Goal: Transaction & Acquisition: Book appointment/travel/reservation

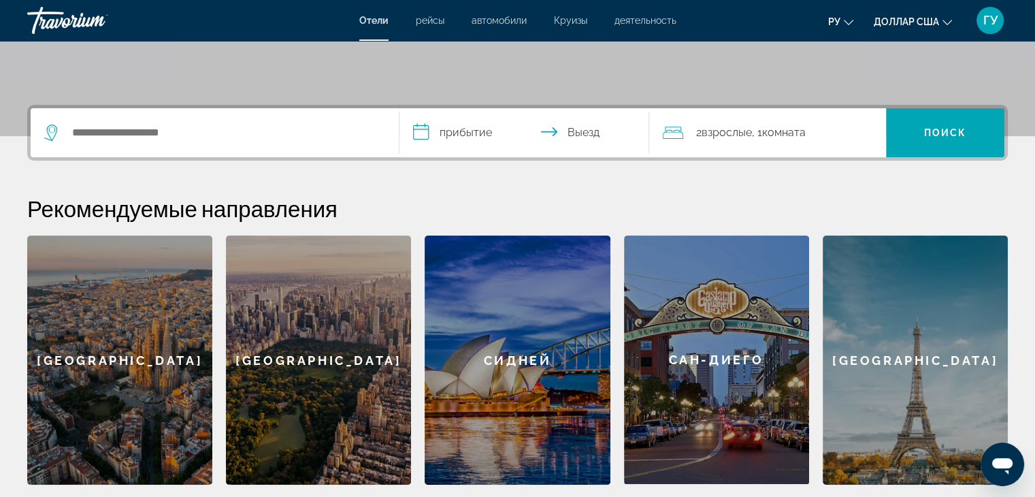
scroll to position [136, 0]
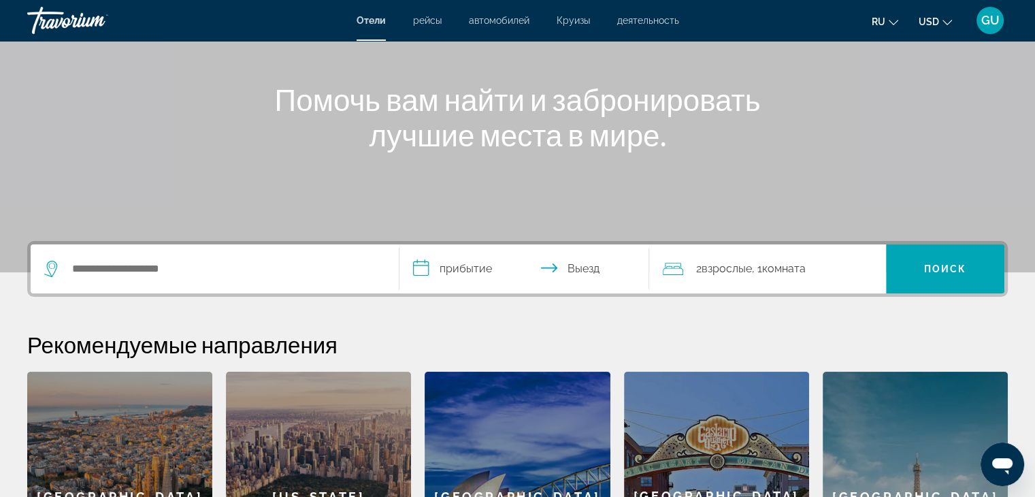
click at [853, 78] on div "Main content" at bounding box center [517, 68] width 1035 height 408
click at [888, 20] on button "ru English Español Français Italiano Português русский" at bounding box center [884, 22] width 27 height 20
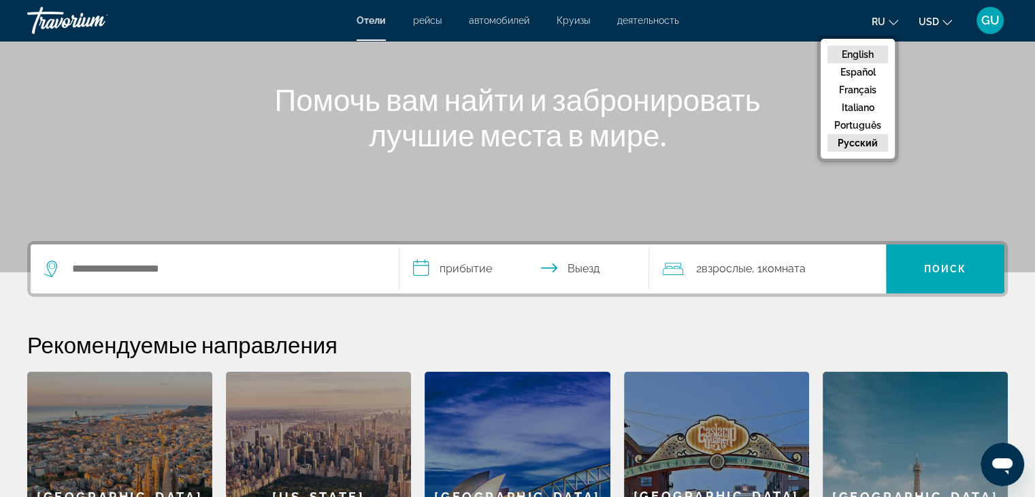
click at [863, 50] on button "English" at bounding box center [857, 55] width 61 height 18
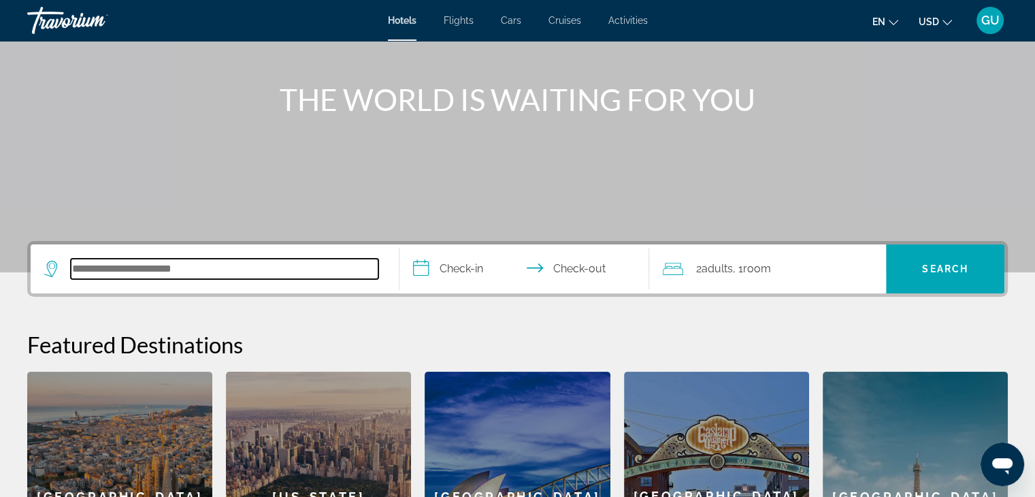
click at [175, 275] on input "Search hotel destination" at bounding box center [225, 269] width 308 height 20
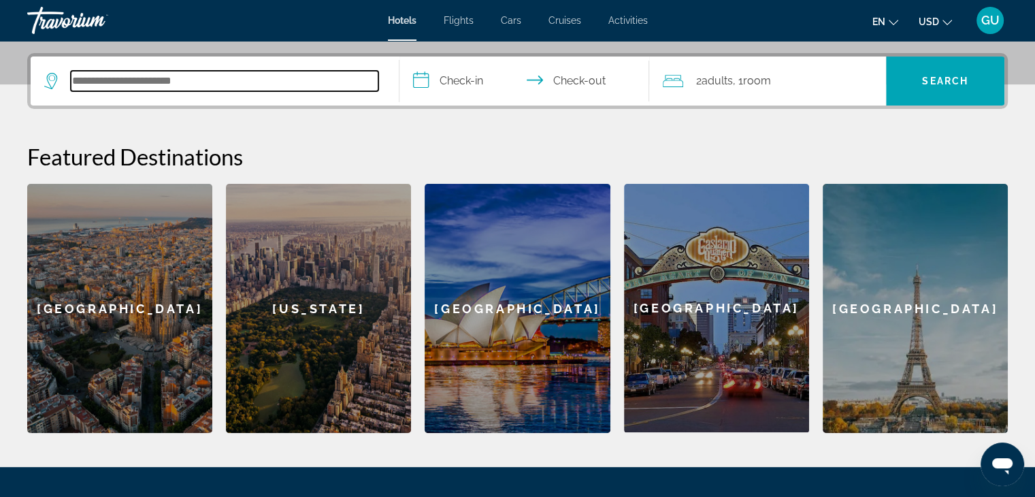
scroll to position [332, 0]
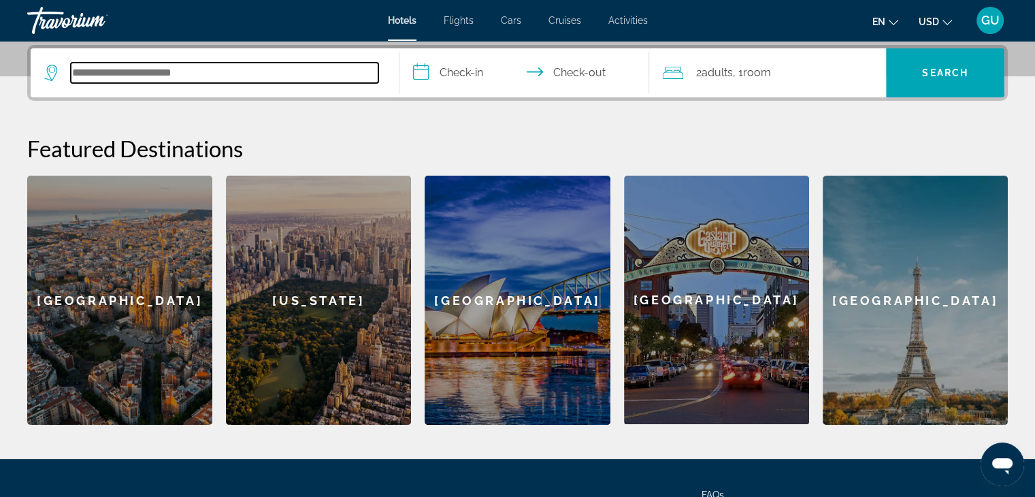
type input "*"
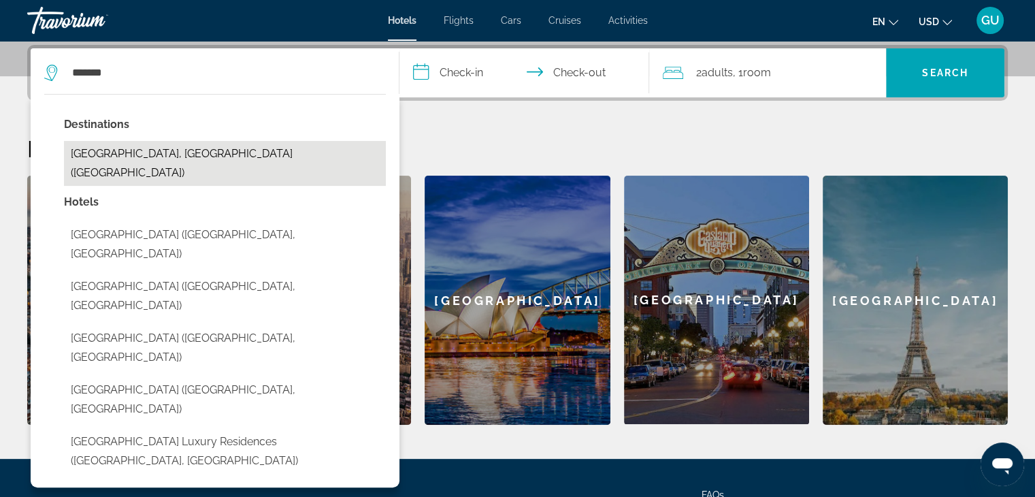
click at [209, 159] on button "Nha Trang, Vietnam (NHA)" at bounding box center [225, 163] width 322 height 45
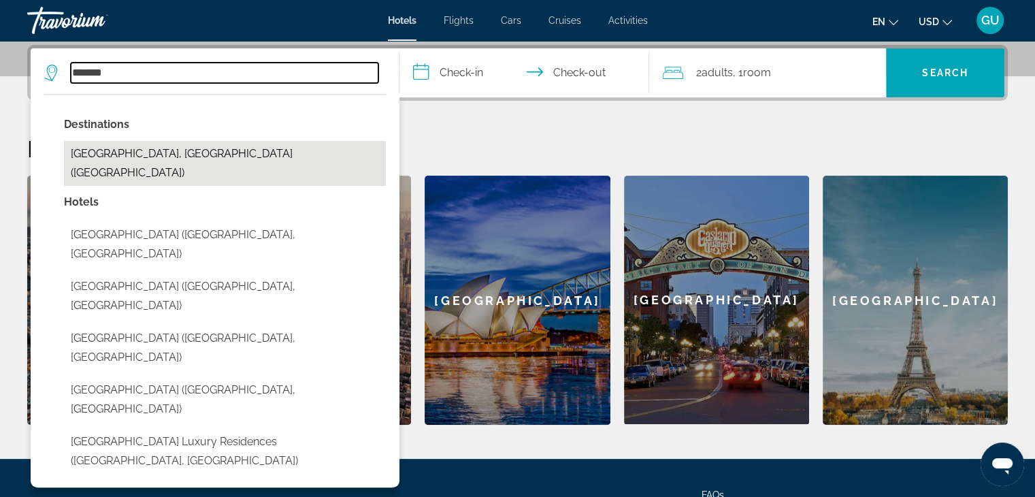
type input "**********"
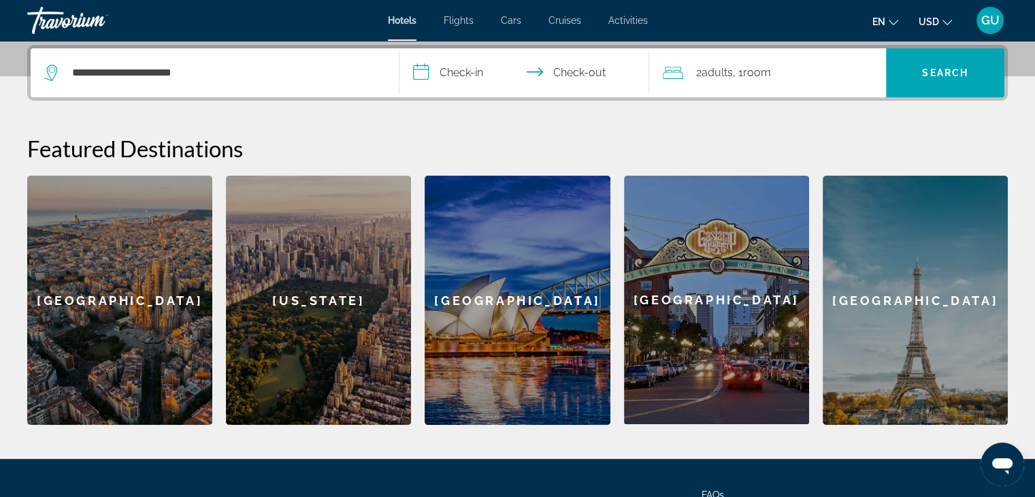
click at [473, 66] on input "**********" at bounding box center [527, 74] width 256 height 53
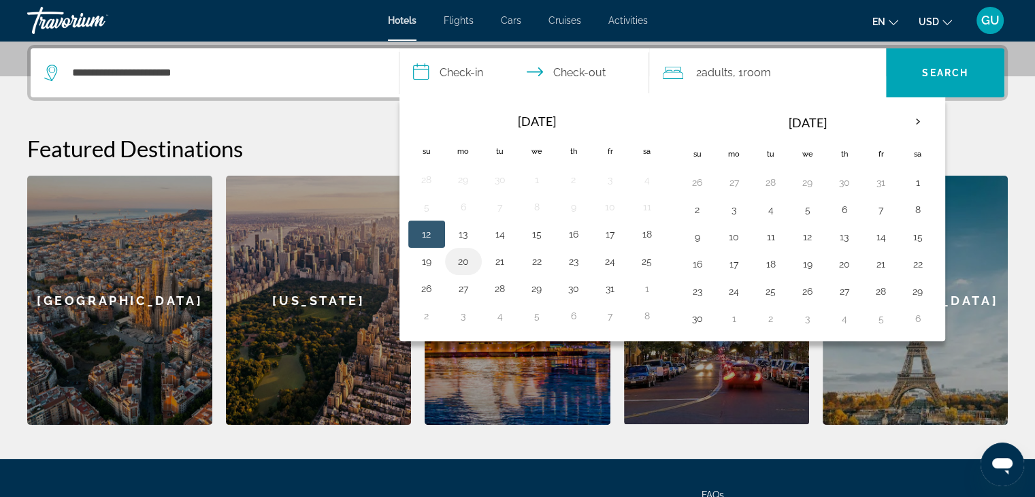
click at [467, 261] on button "20" at bounding box center [463, 261] width 22 height 19
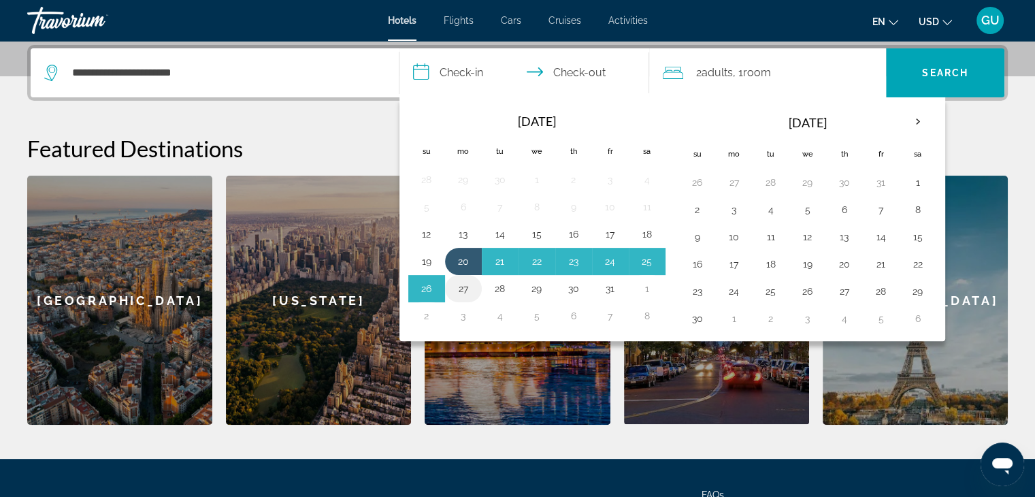
click at [463, 282] on button "27" at bounding box center [463, 288] width 22 height 19
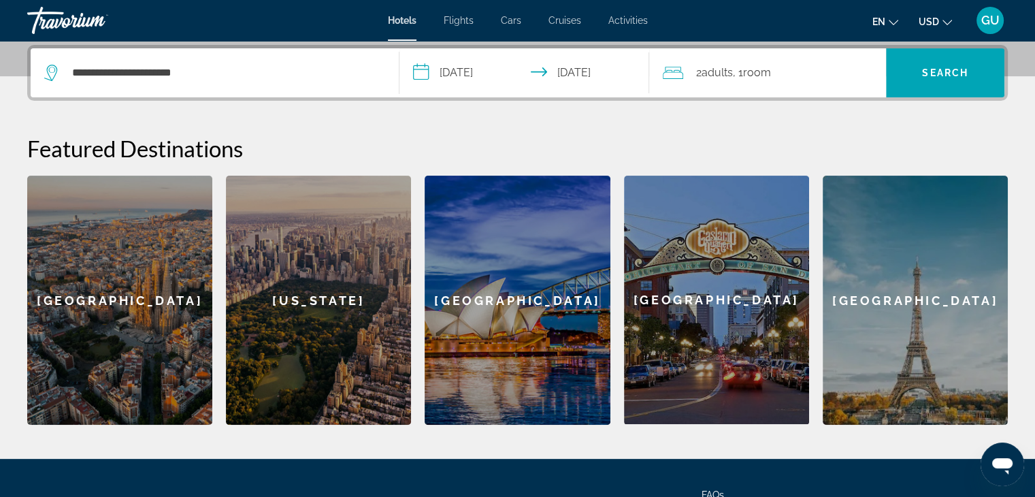
type input "**********"
click at [956, 71] on span "Search" at bounding box center [945, 72] width 46 height 11
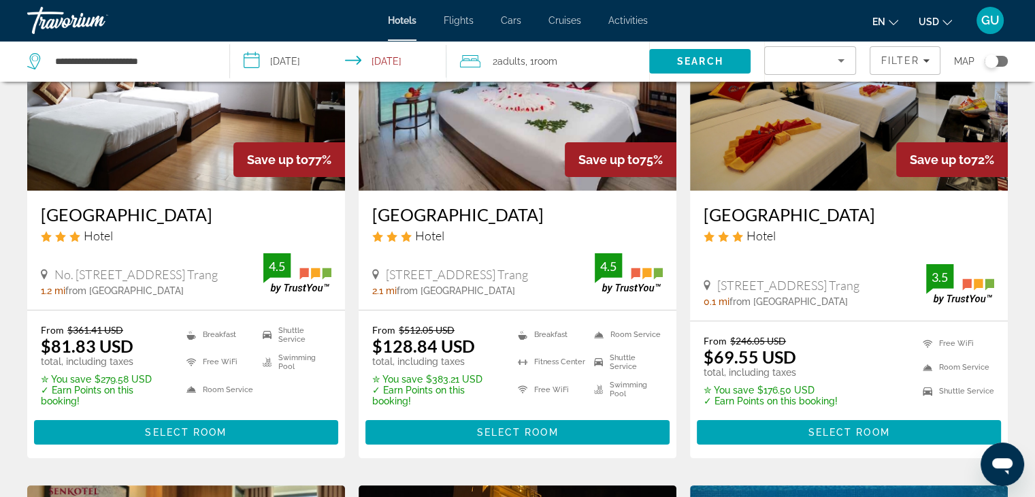
scroll to position [136, 0]
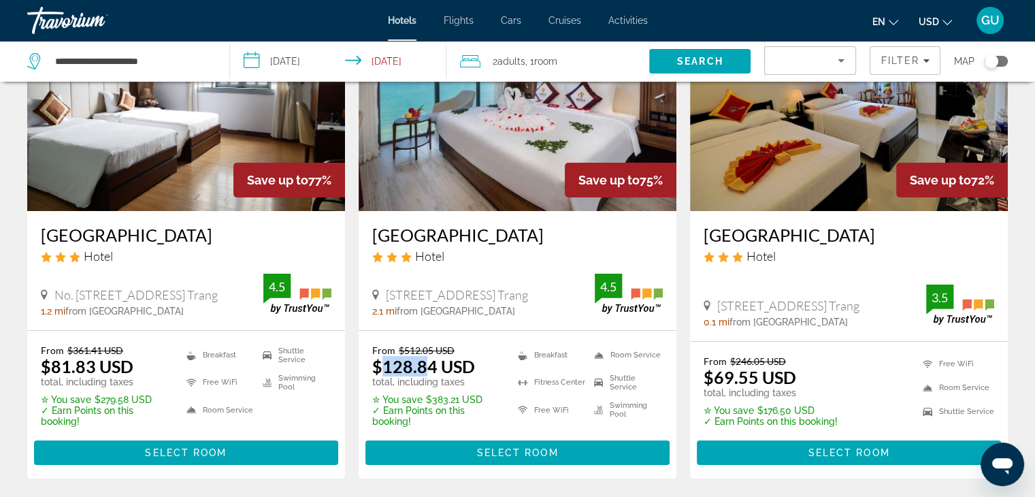
drag, startPoint x: 379, startPoint y: 371, endPoint x: 430, endPoint y: 371, distance: 51.0
click at [430, 371] on ins "$128.84 USD" at bounding box center [423, 366] width 103 height 20
click at [895, 22] on icon "Change language" at bounding box center [893, 22] width 10 height 5
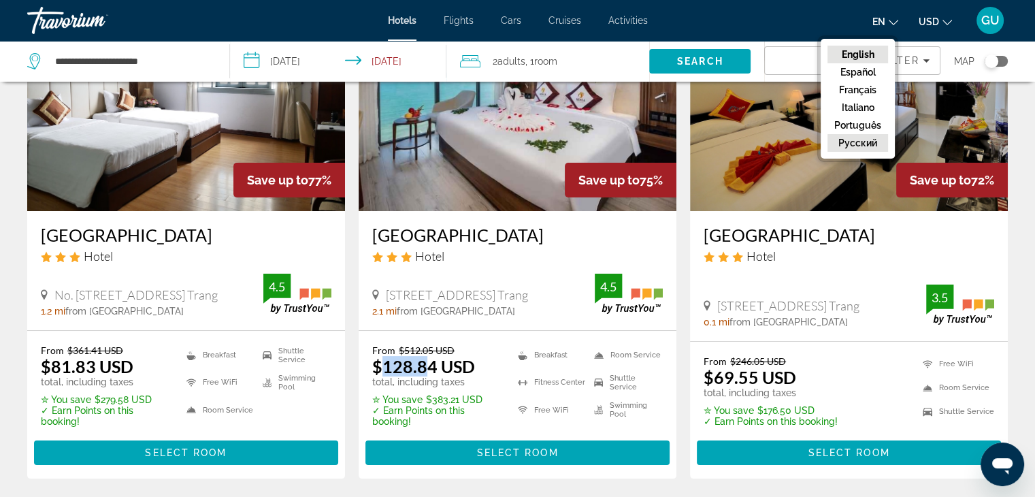
click at [869, 144] on button "русский" at bounding box center [857, 143] width 61 height 18
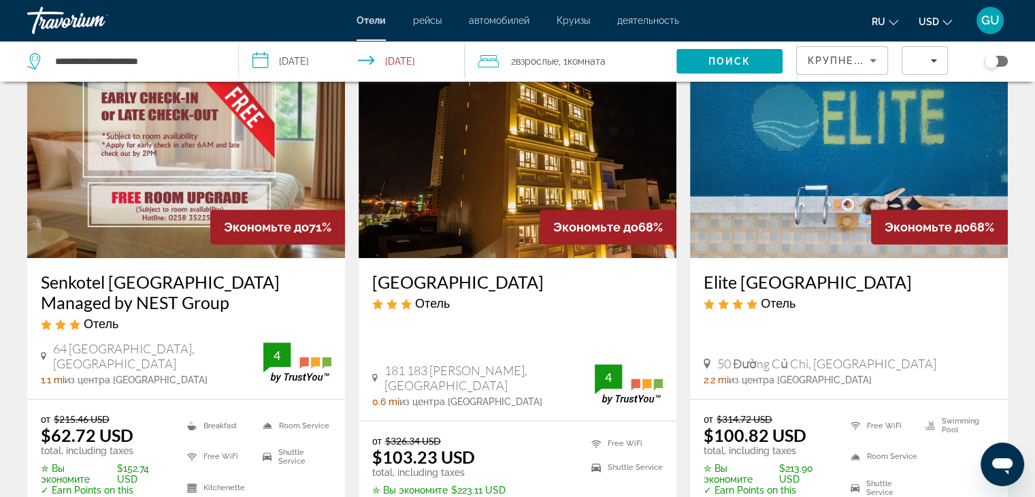
scroll to position [680, 0]
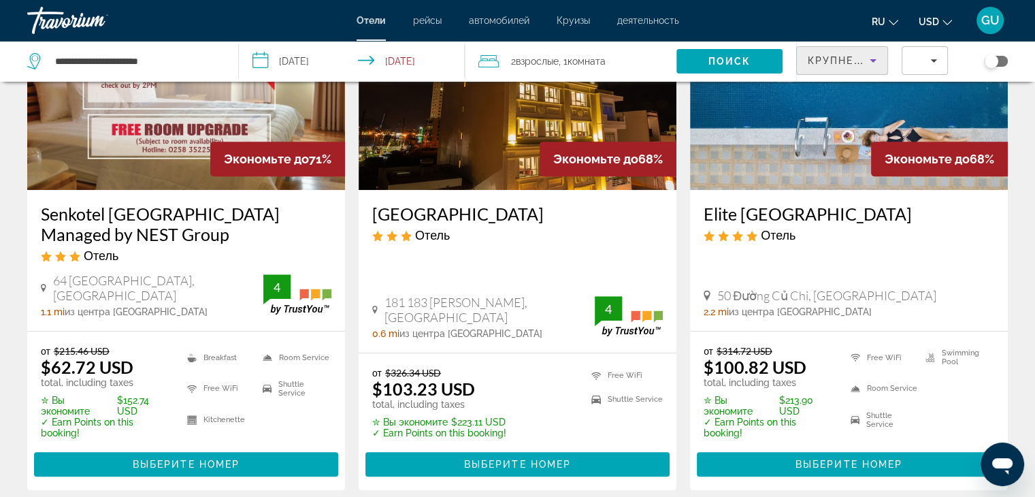
click at [871, 59] on icon "Sort by" at bounding box center [872, 60] width 7 height 3
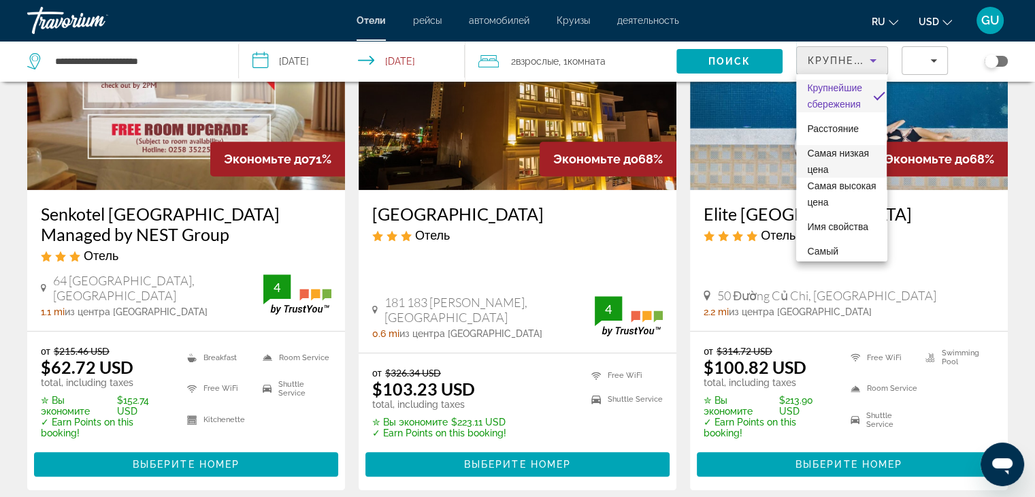
click at [848, 158] on span "Самая низкая цена" at bounding box center [841, 161] width 69 height 33
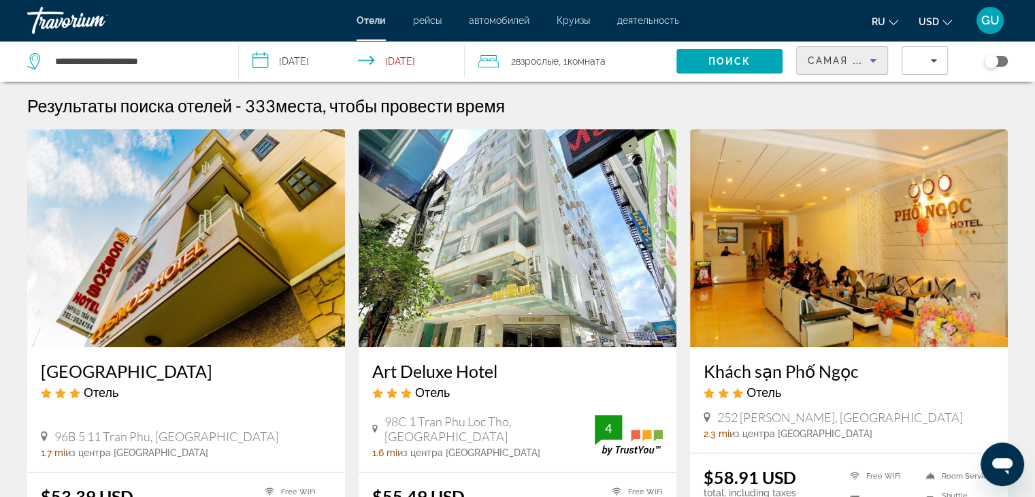
click at [865, 63] on icon "Sort by" at bounding box center [873, 60] width 16 height 16
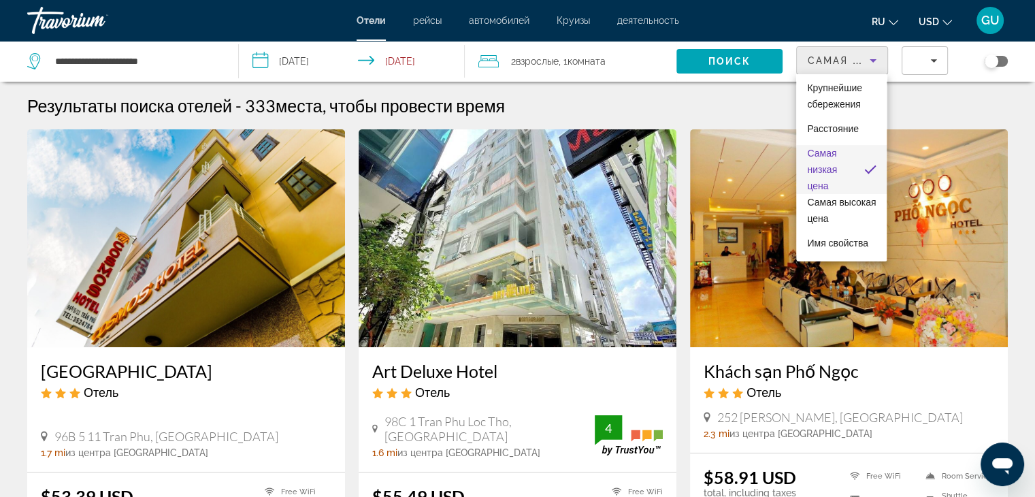
click at [928, 61] on div at bounding box center [517, 248] width 1035 height 497
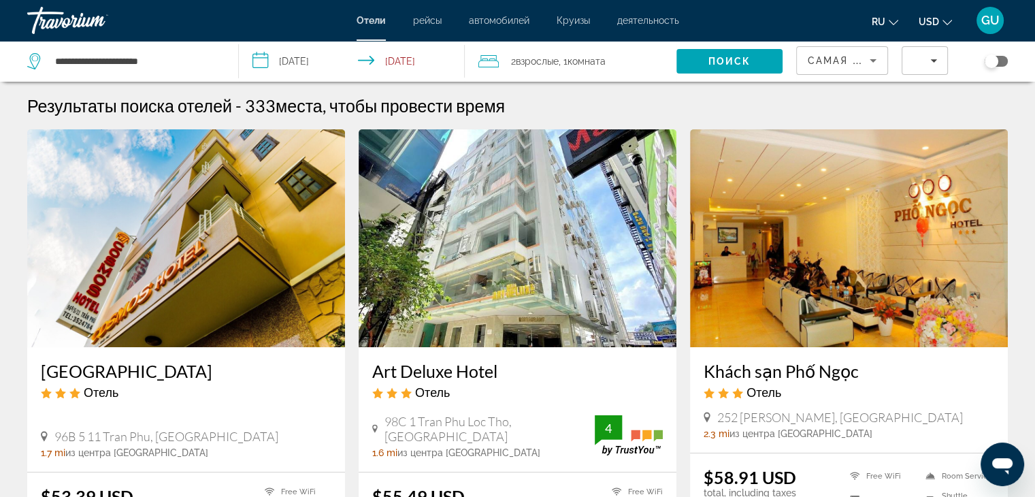
click at [928, 61] on div "Filters" at bounding box center [924, 60] width 24 height 7
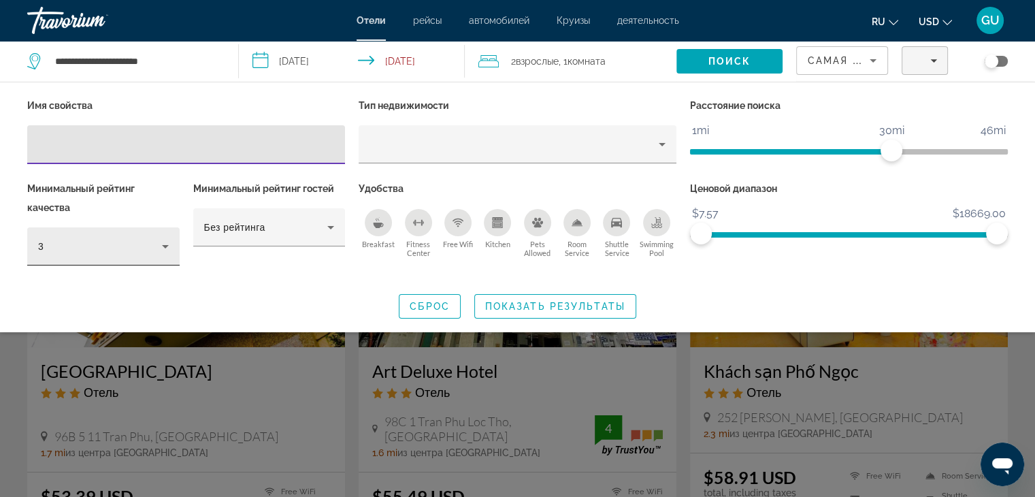
click at [159, 246] on icon "Hotel Filters" at bounding box center [165, 246] width 16 height 16
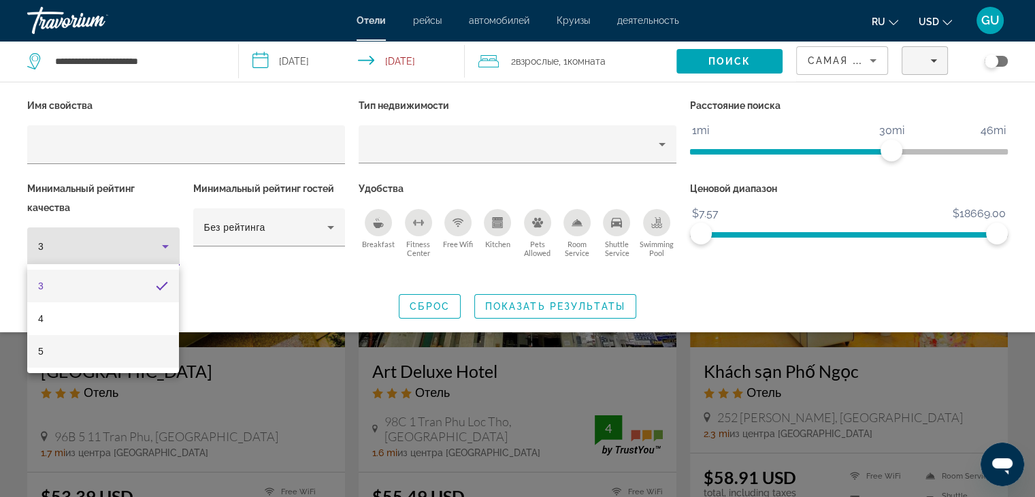
click at [119, 357] on mat-option "5" at bounding box center [103, 351] width 152 height 33
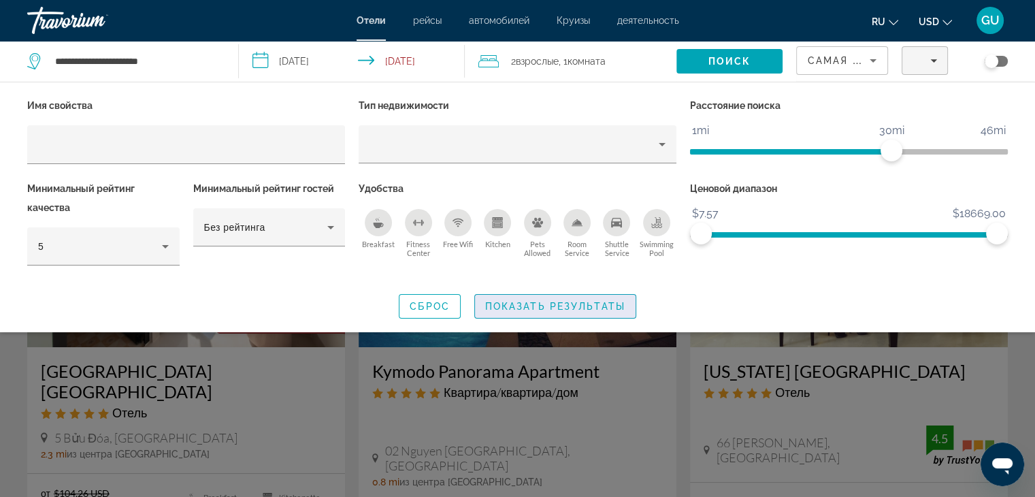
click at [563, 308] on span "Показать результаты" at bounding box center [555, 306] width 140 height 11
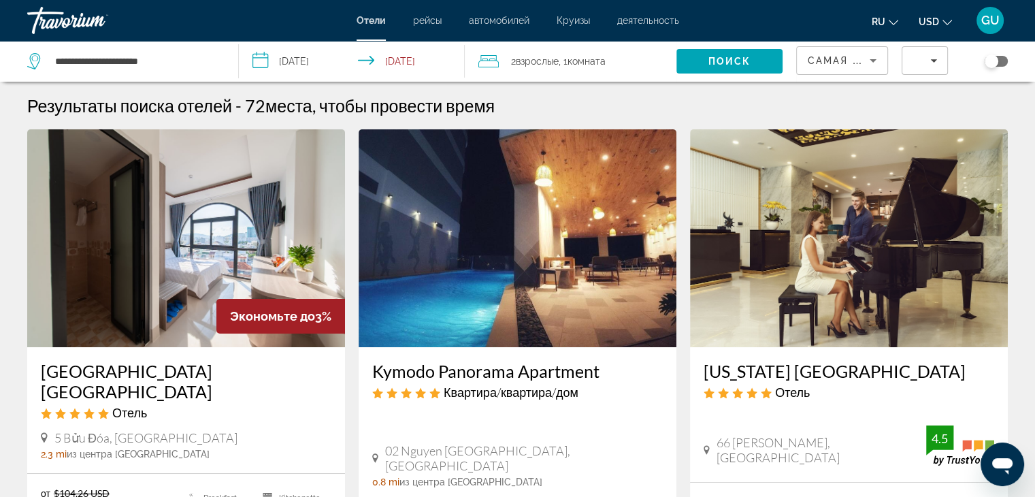
drag, startPoint x: 245, startPoint y: 105, endPoint x: 261, endPoint y: 105, distance: 16.3
click at [261, 105] on h2 "72 места, чтобы провести время" at bounding box center [370, 105] width 250 height 20
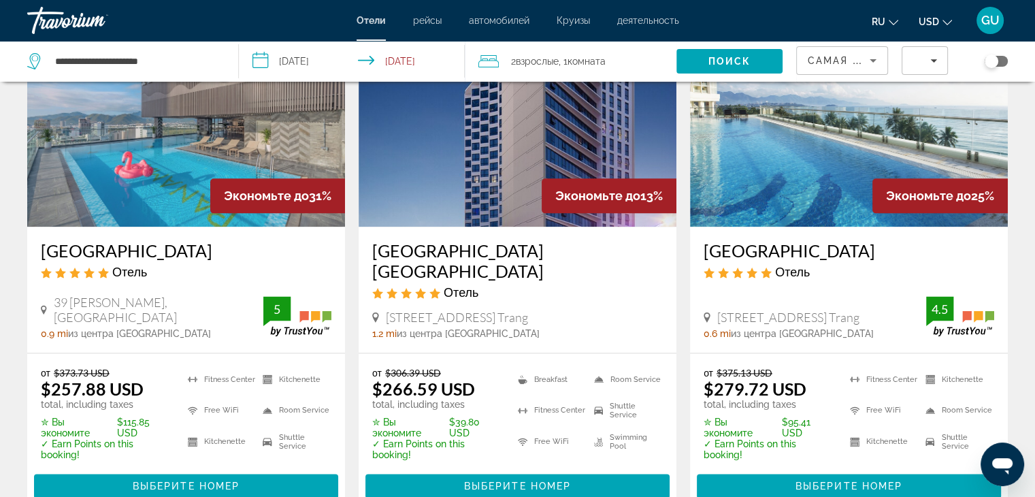
scroll to position [1701, 0]
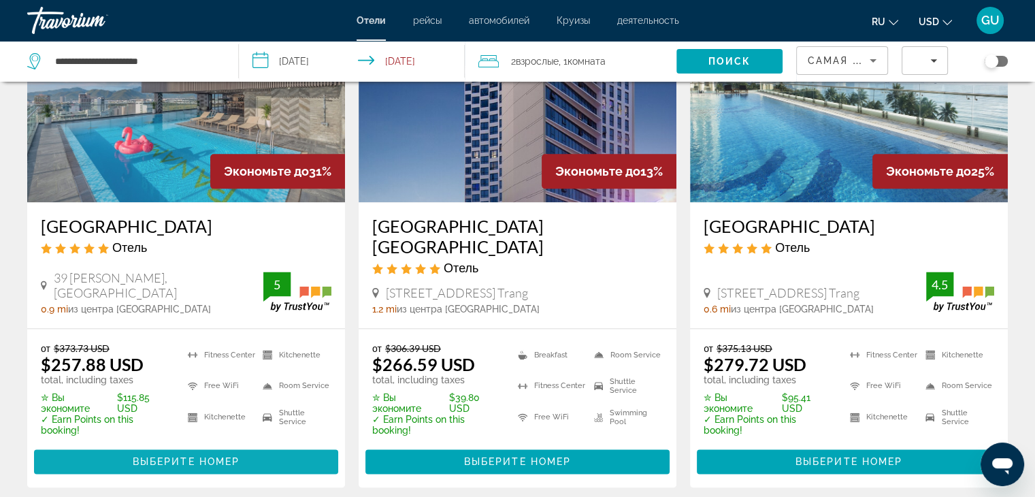
click at [216, 458] on span "Выберите номер" at bounding box center [186, 461] width 107 height 11
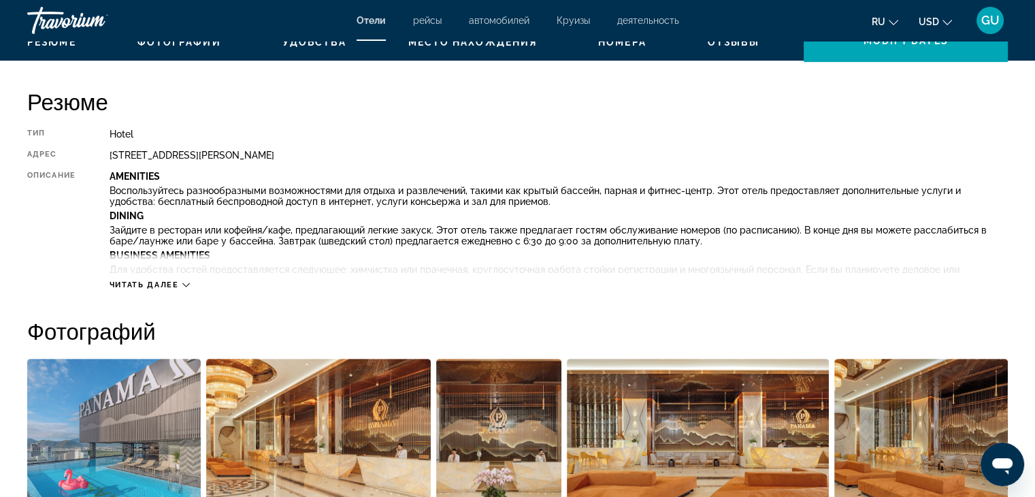
scroll to position [452, 0]
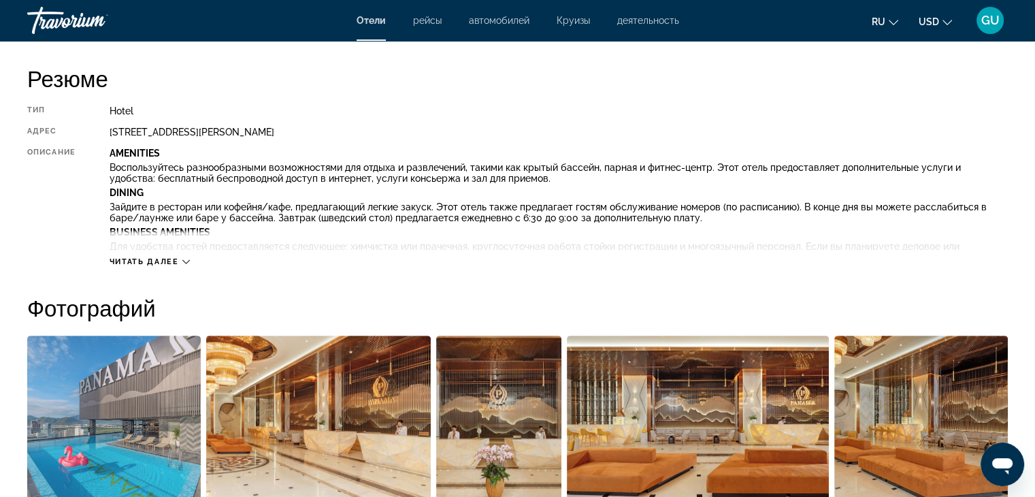
click at [186, 259] on icon "Main content" at bounding box center [185, 261] width 7 height 7
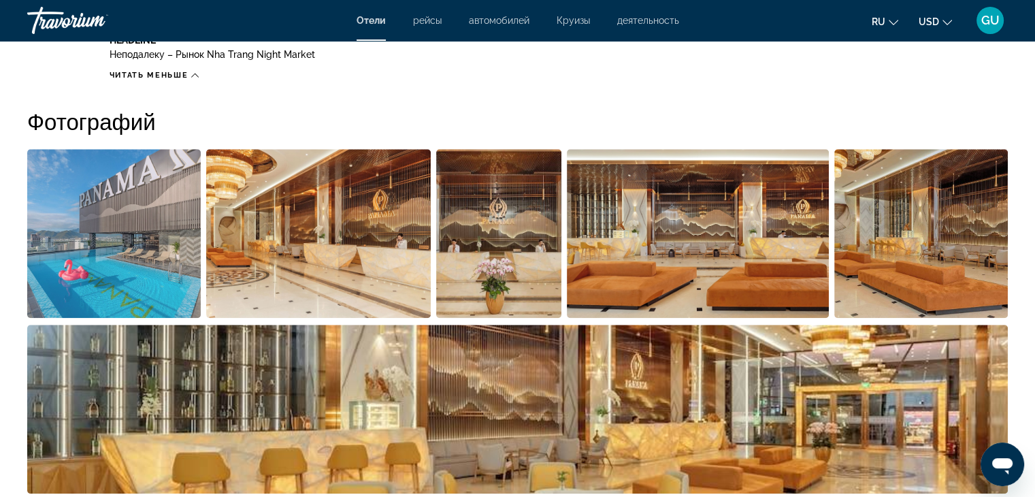
scroll to position [1065, 0]
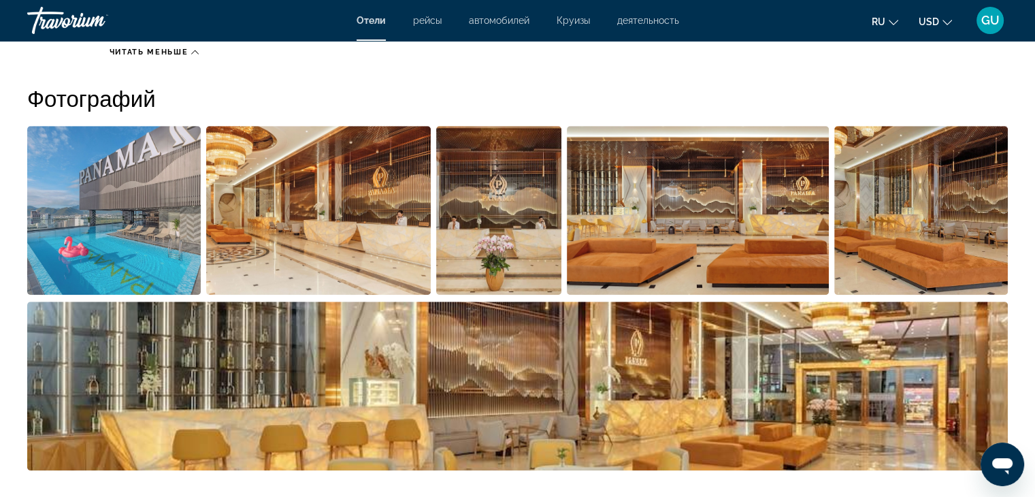
click at [135, 241] on img "Open full-screen image slider" at bounding box center [113, 210] width 173 height 169
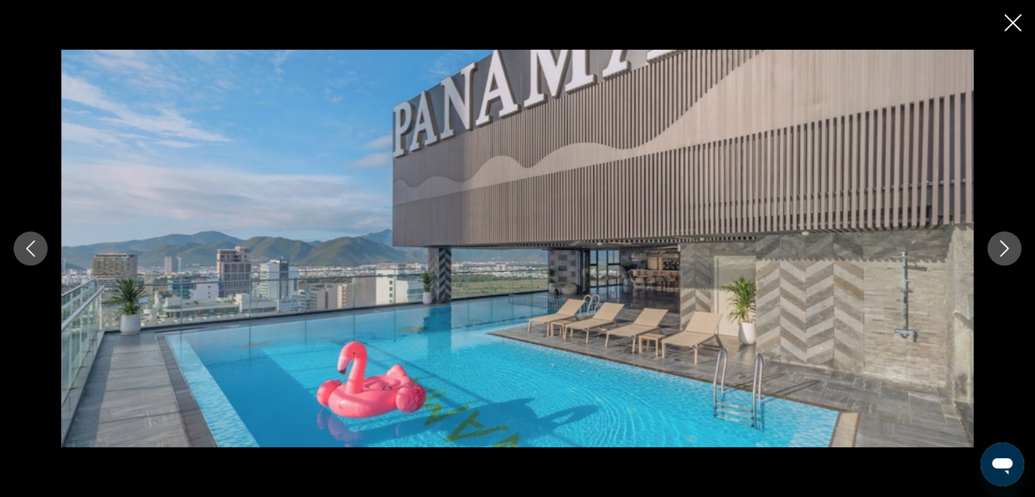
click at [1001, 246] on icon "Next image" at bounding box center [1004, 248] width 16 height 16
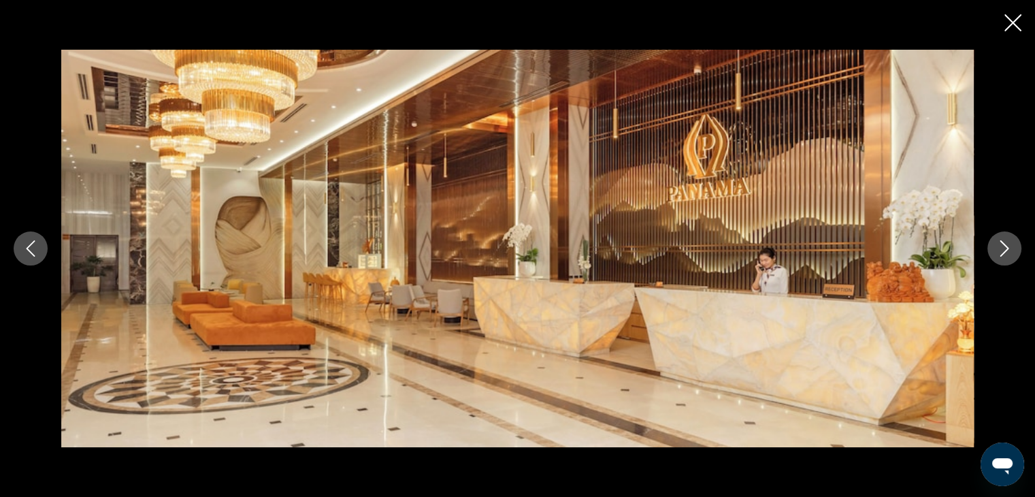
click at [1001, 246] on icon "Next image" at bounding box center [1004, 248] width 16 height 16
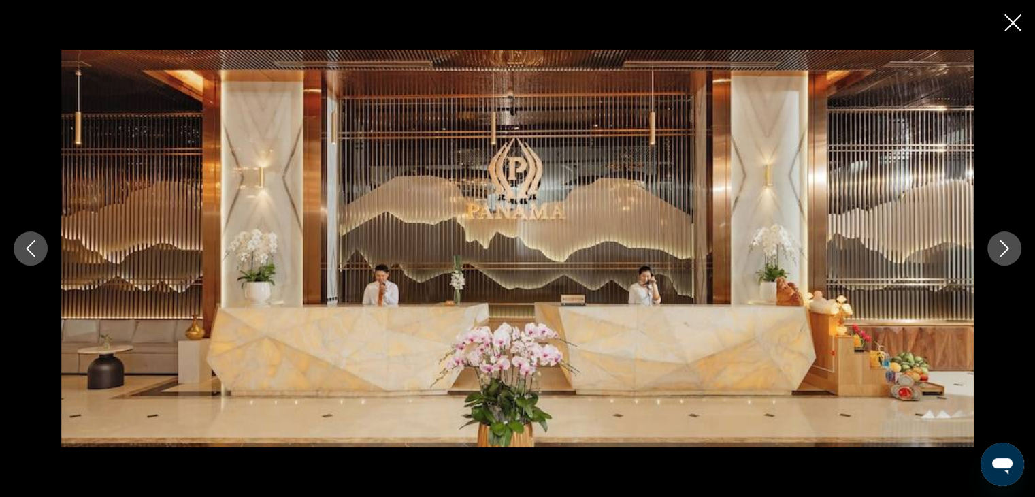
click at [1001, 246] on icon "Next image" at bounding box center [1004, 248] width 16 height 16
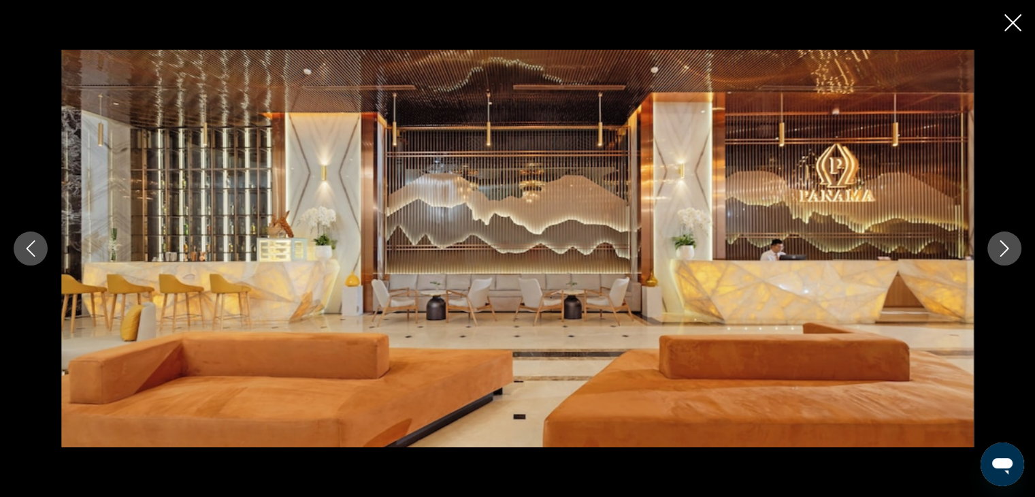
click at [1001, 246] on icon "Next image" at bounding box center [1004, 248] width 16 height 16
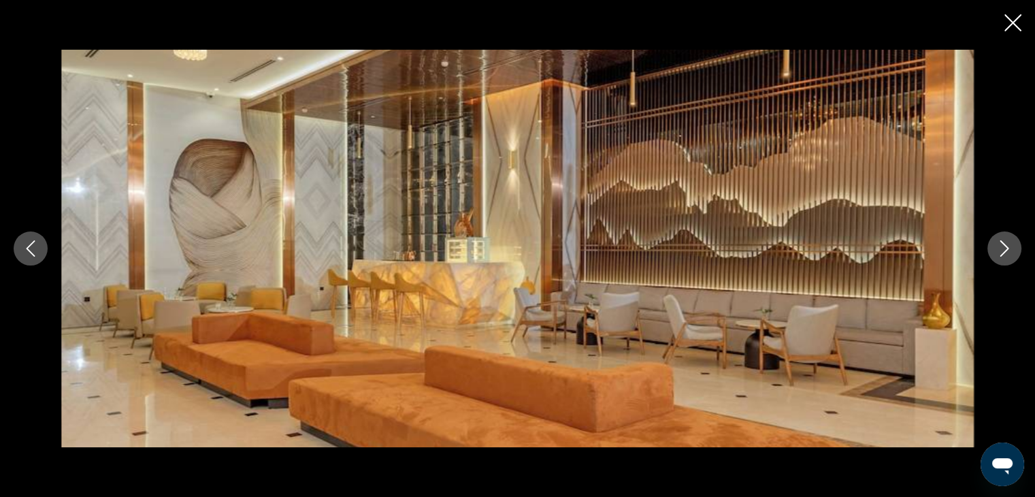
click at [1001, 246] on icon "Next image" at bounding box center [1004, 248] width 16 height 16
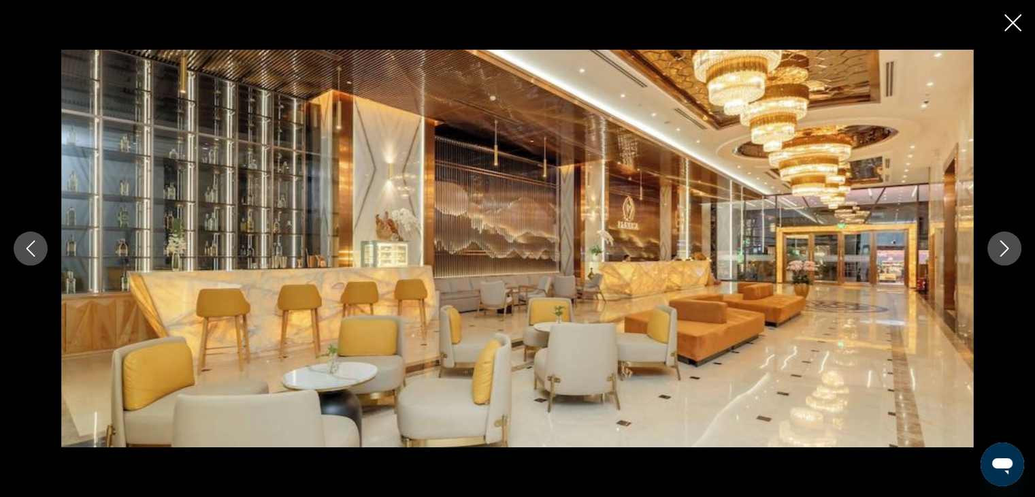
click at [1001, 246] on icon "Next image" at bounding box center [1004, 248] width 16 height 16
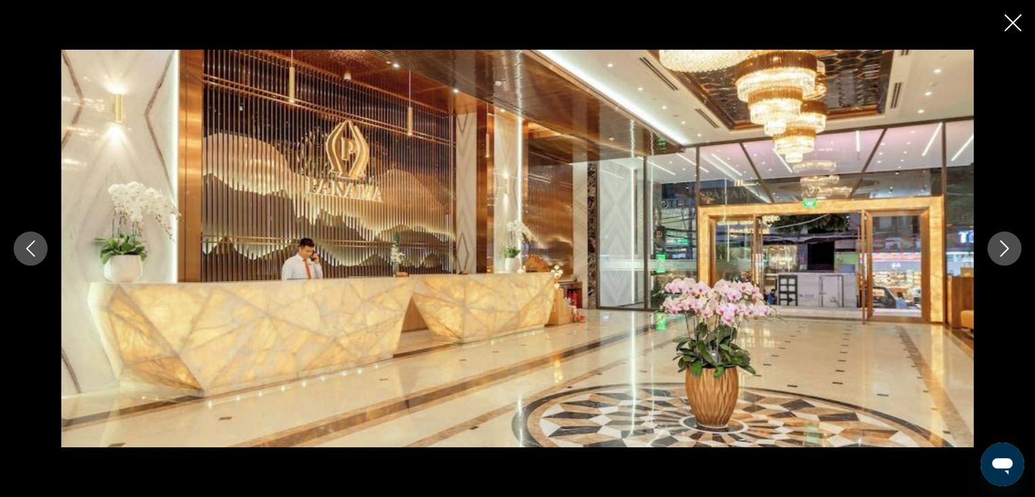
click at [1001, 246] on icon "Next image" at bounding box center [1004, 248] width 16 height 16
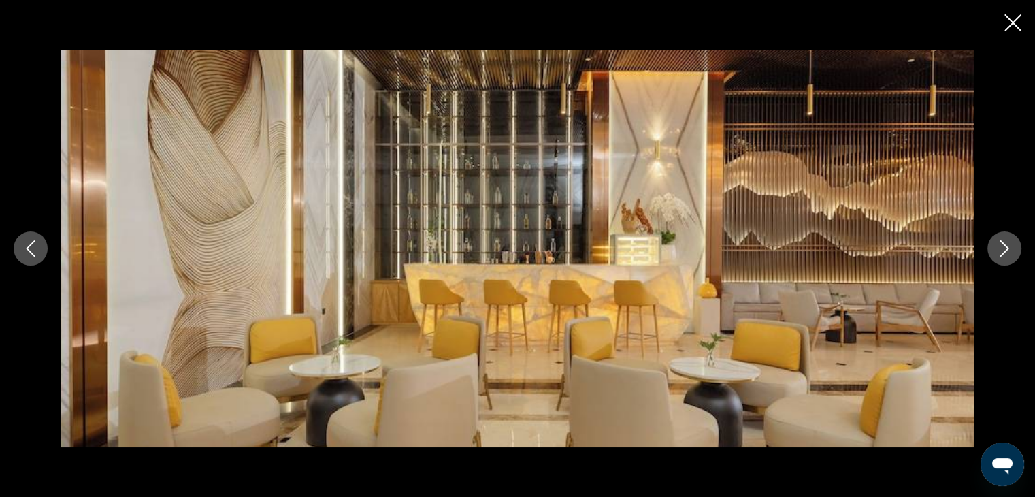
click at [1001, 246] on icon "Next image" at bounding box center [1004, 248] width 16 height 16
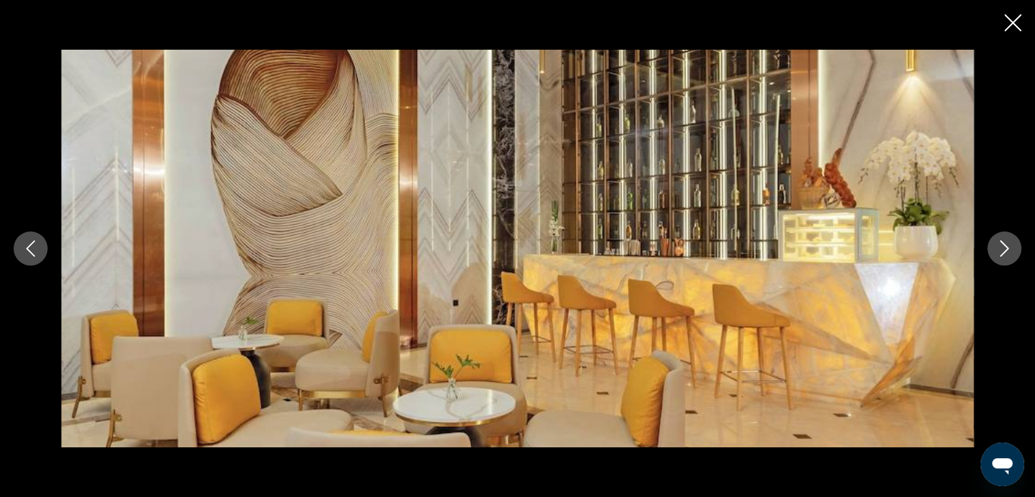
click at [1001, 246] on icon "Next image" at bounding box center [1004, 248] width 16 height 16
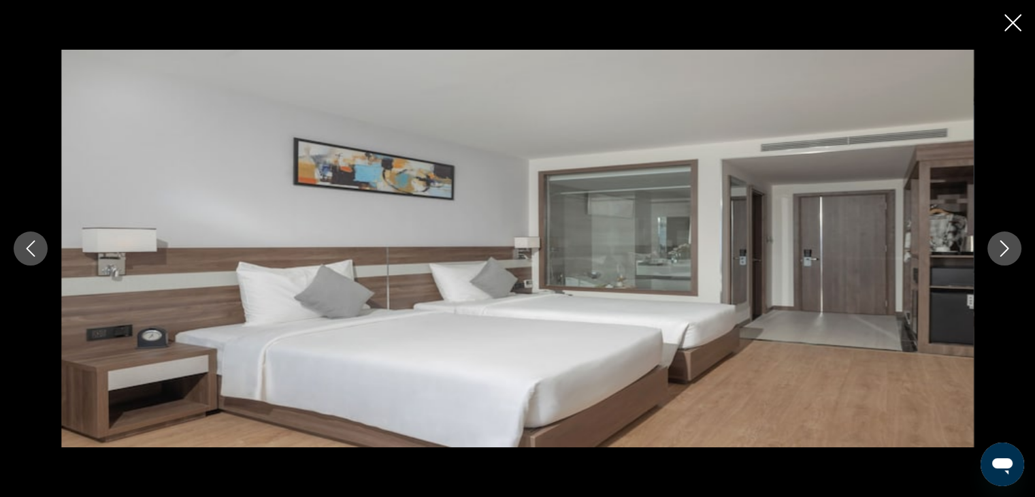
click at [1001, 246] on icon "Next image" at bounding box center [1004, 248] width 16 height 16
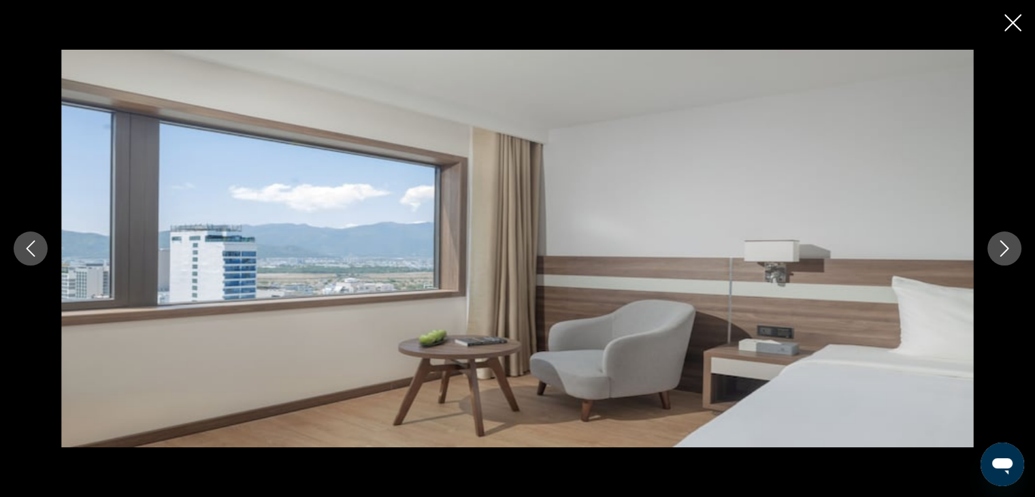
click at [1001, 246] on icon "Next image" at bounding box center [1004, 248] width 16 height 16
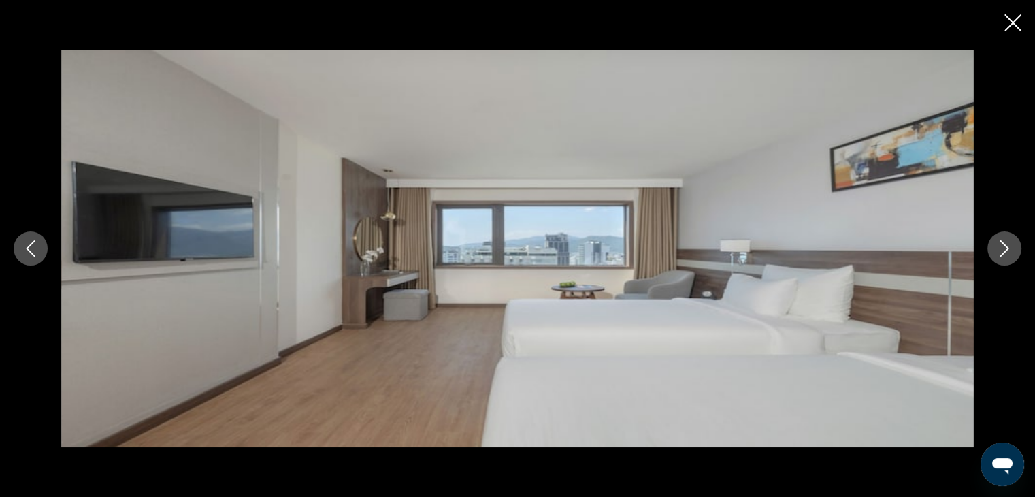
click at [1001, 246] on icon "Next image" at bounding box center [1004, 248] width 16 height 16
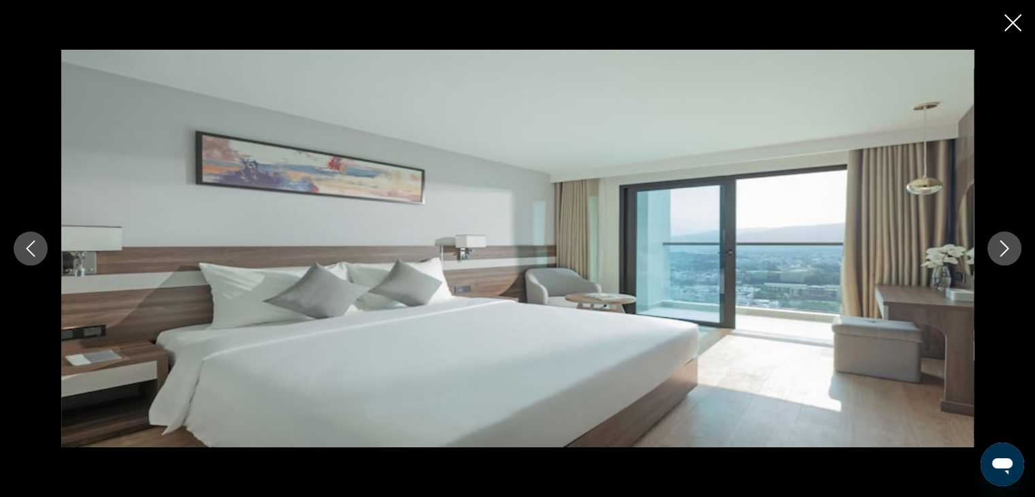
click at [1001, 246] on icon "Next image" at bounding box center [1004, 248] width 16 height 16
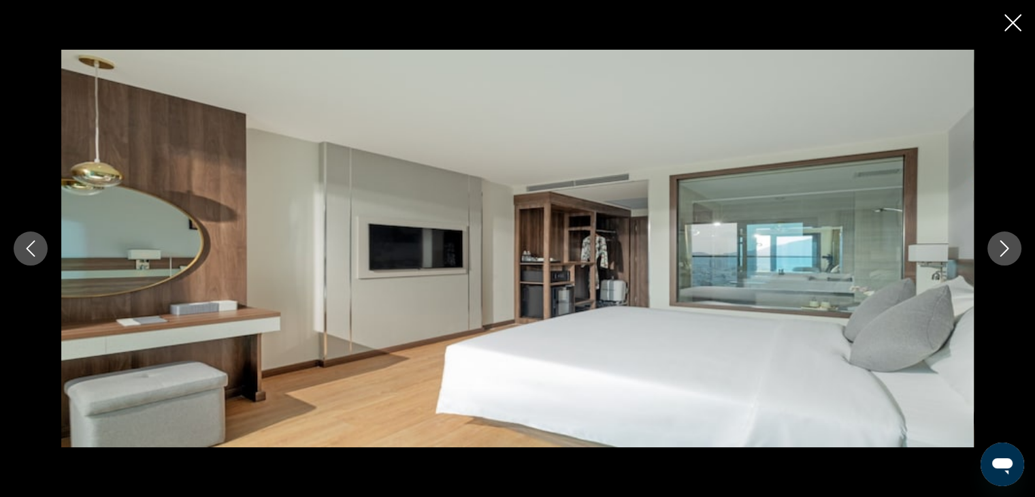
click at [1001, 246] on icon "Next image" at bounding box center [1004, 248] width 16 height 16
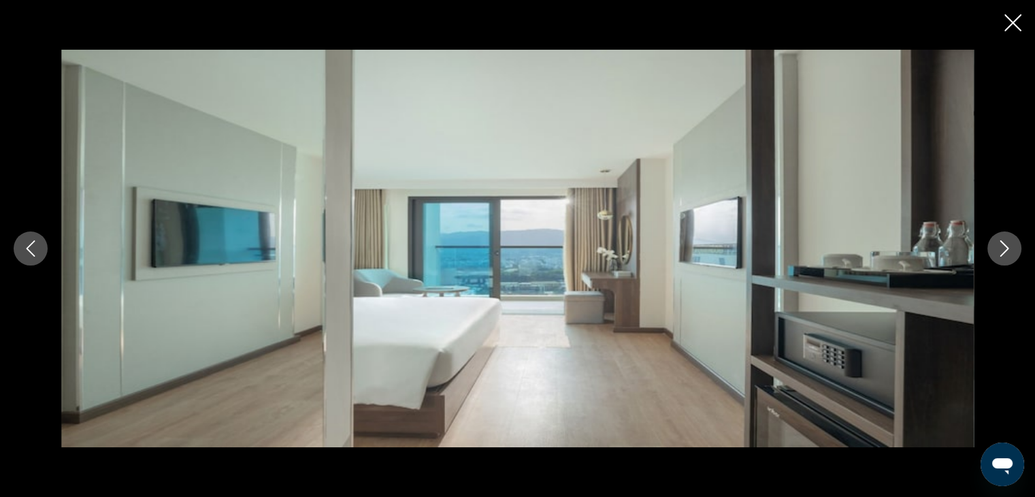
click at [1001, 246] on icon "Next image" at bounding box center [1004, 248] width 16 height 16
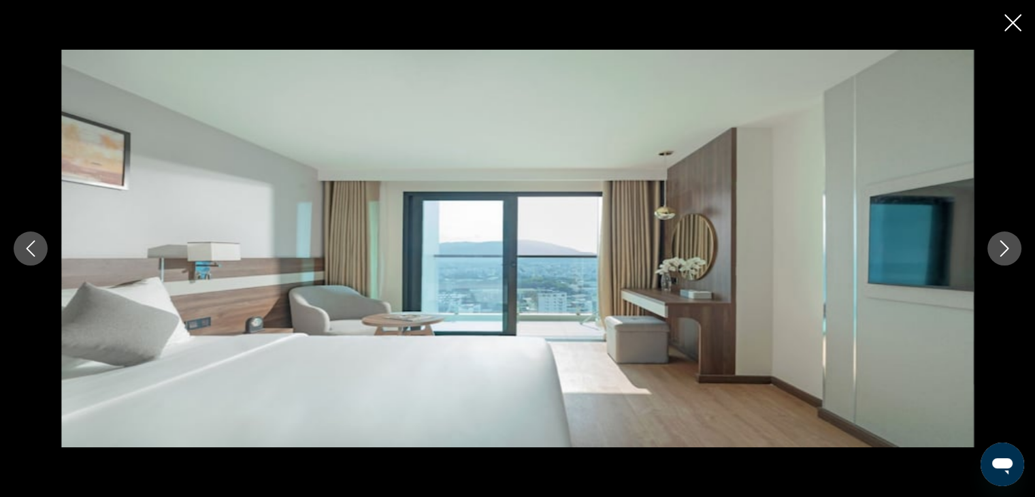
click at [1009, 23] on icon "Close slideshow" at bounding box center [1012, 22] width 17 height 17
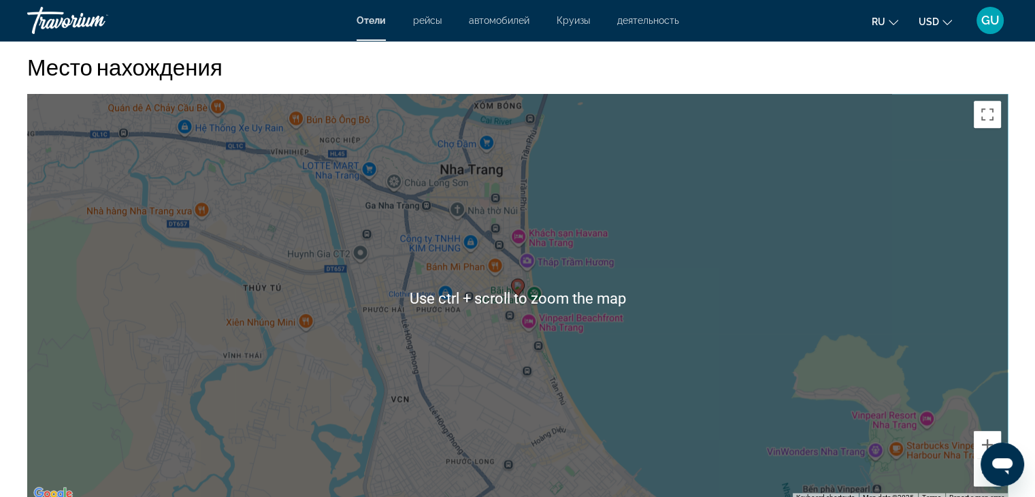
scroll to position [1745, 0]
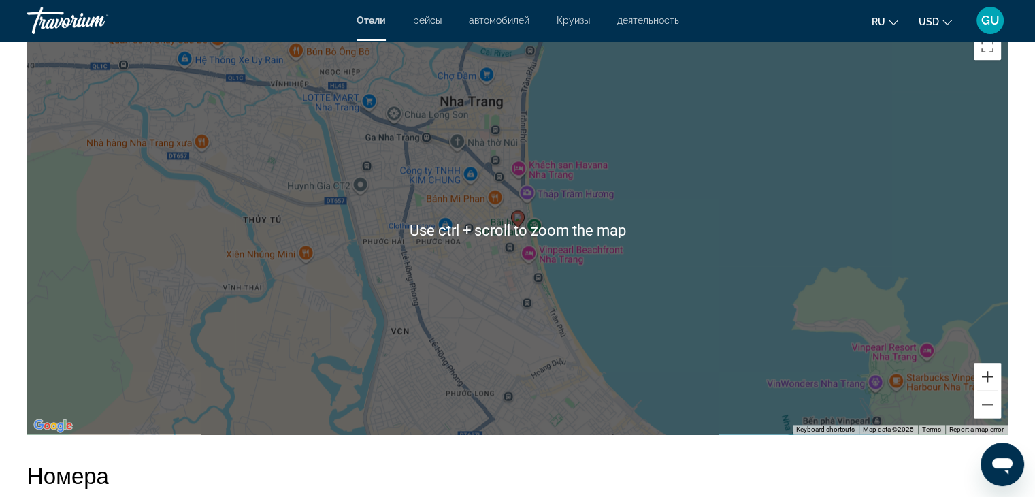
click at [983, 371] on button "Zoom in" at bounding box center [987, 376] width 27 height 27
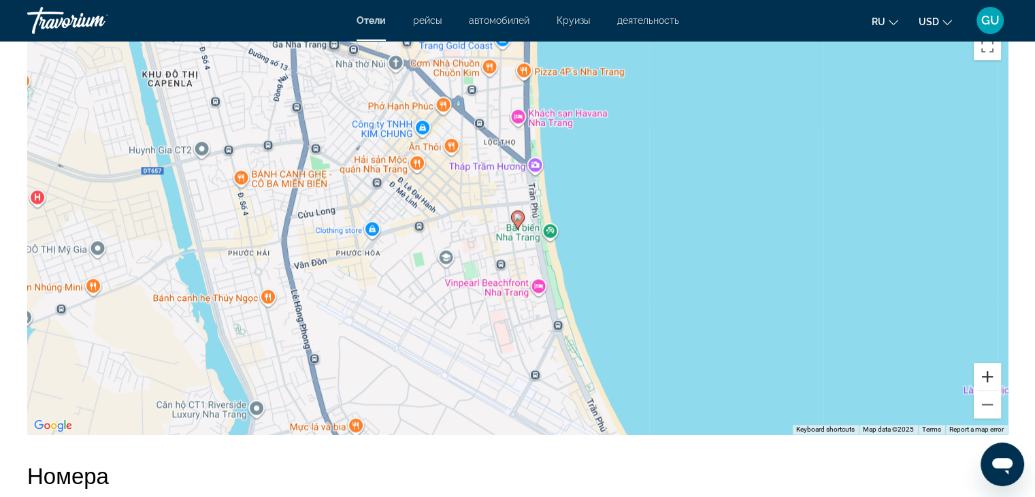
click at [984, 372] on button "Zoom in" at bounding box center [987, 376] width 27 height 27
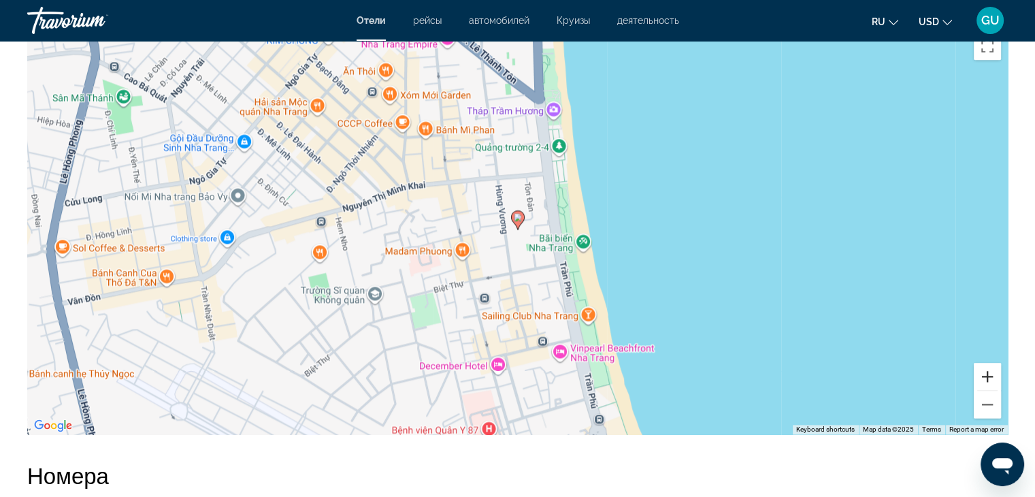
click at [984, 372] on button "Zoom in" at bounding box center [987, 376] width 27 height 27
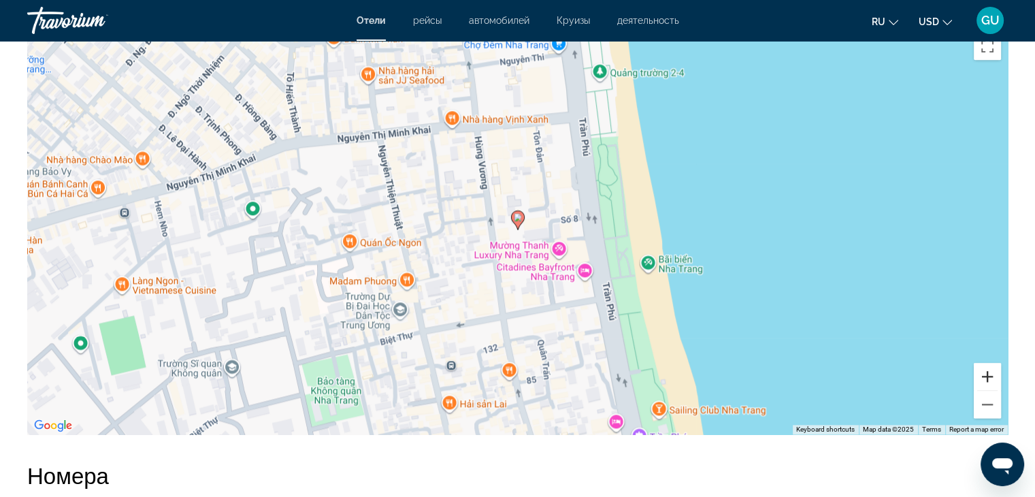
click at [984, 372] on button "Zoom in" at bounding box center [987, 376] width 27 height 27
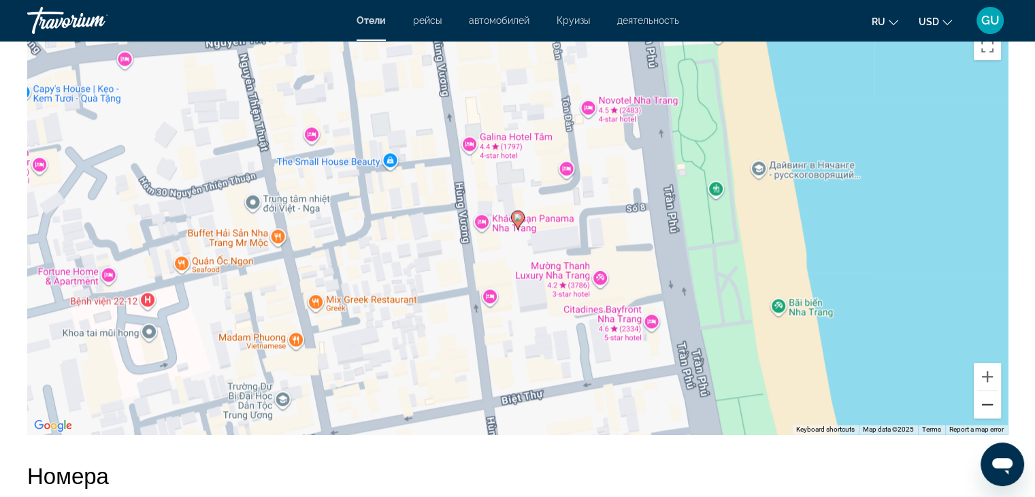
click at [990, 406] on button "Zoom out" at bounding box center [987, 404] width 27 height 27
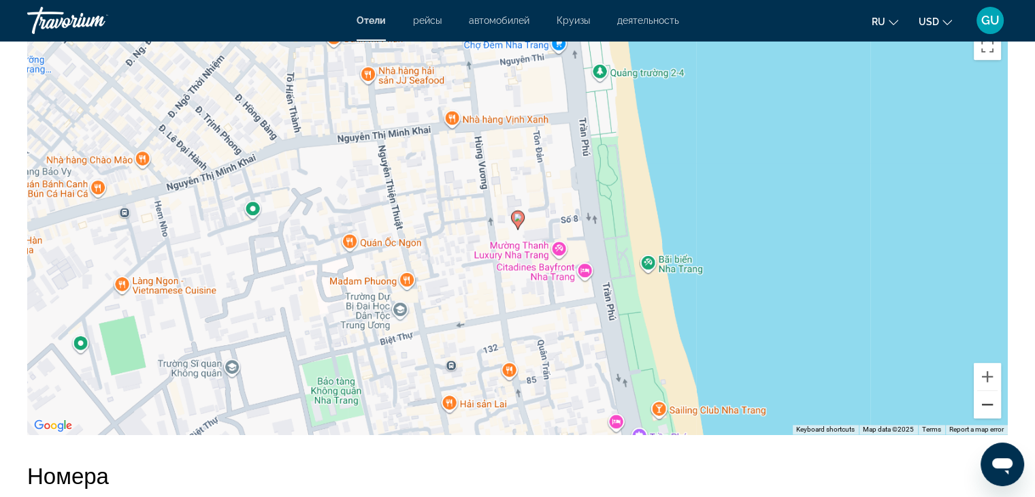
click at [990, 406] on button "Zoom out" at bounding box center [987, 404] width 27 height 27
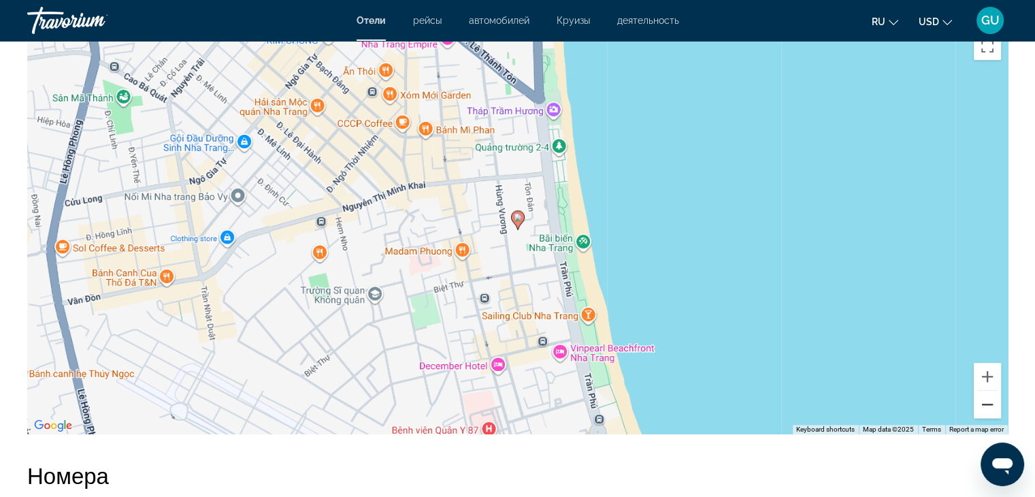
click at [990, 406] on button "Zoom out" at bounding box center [987, 404] width 27 height 27
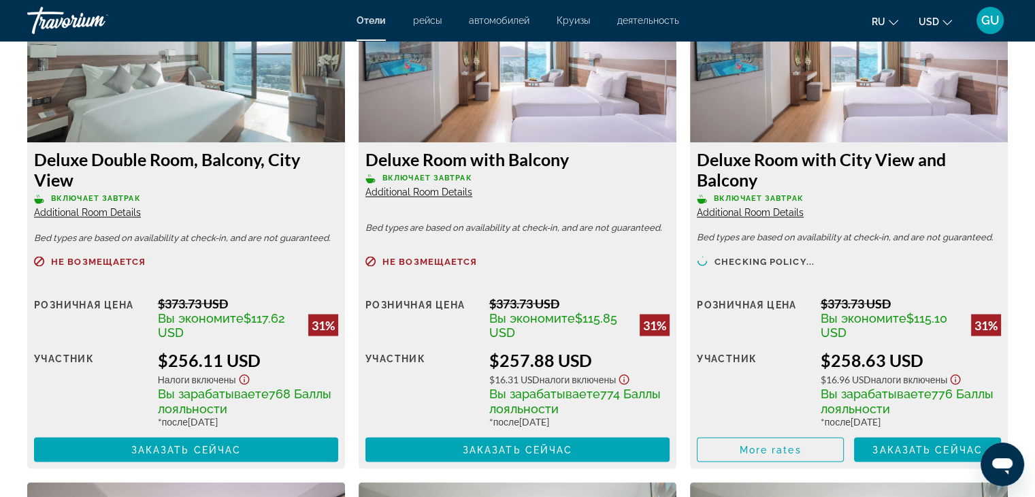
scroll to position [2393, 0]
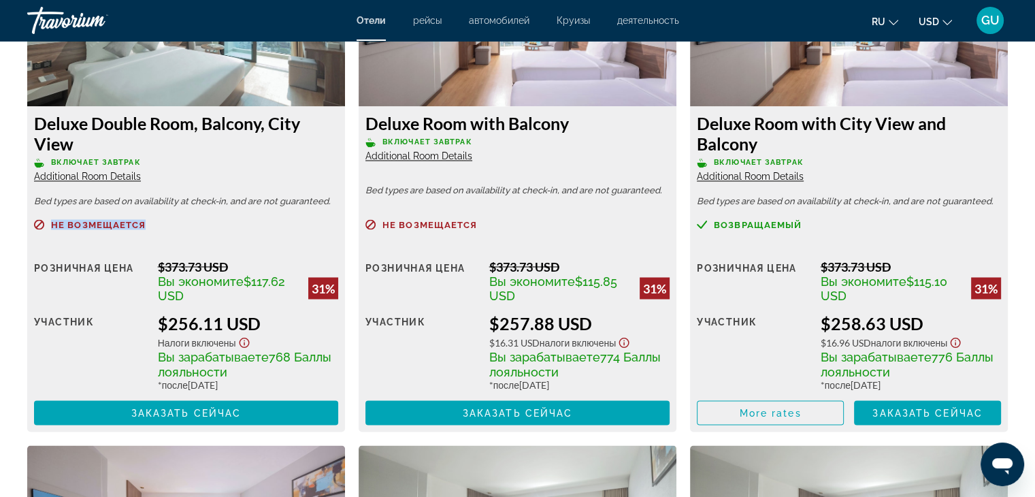
drag, startPoint x: 158, startPoint y: 229, endPoint x: 52, endPoint y: 223, distance: 105.6
click at [52, 223] on p "Не возмещается" at bounding box center [186, 224] width 304 height 10
drag, startPoint x: 800, startPoint y: 222, endPoint x: 709, endPoint y: 221, distance: 91.2
click at [709, 221] on div "возвращаемый" at bounding box center [849, 224] width 304 height 10
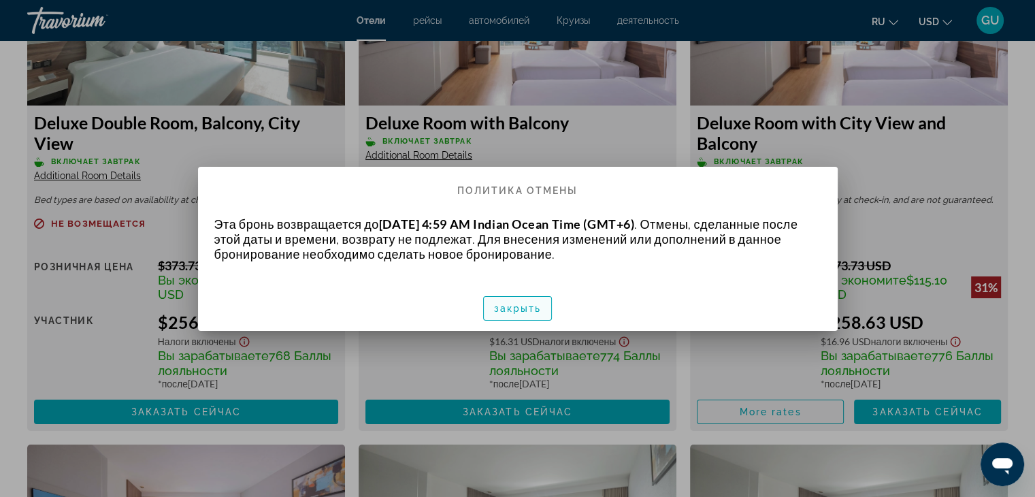
click at [520, 305] on span "закрыть" at bounding box center [518, 308] width 48 height 11
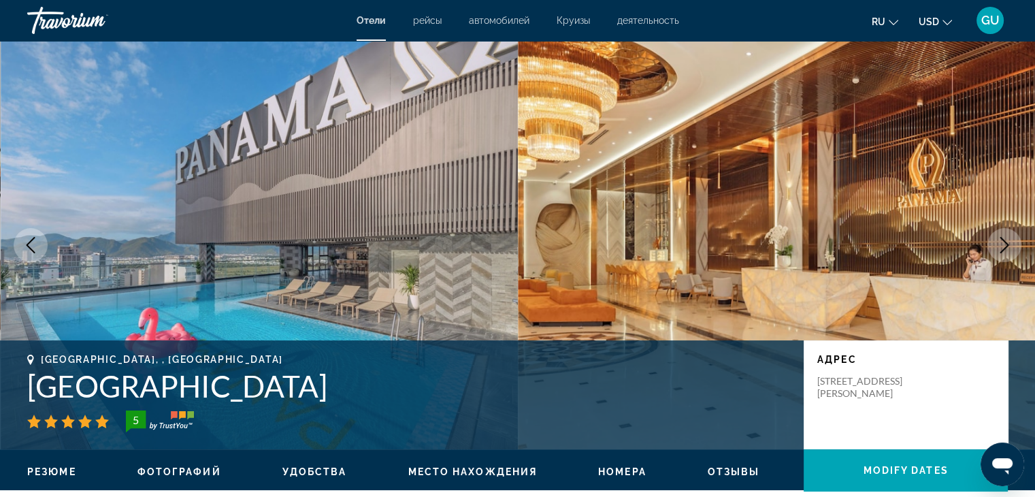
scroll to position [2393, 0]
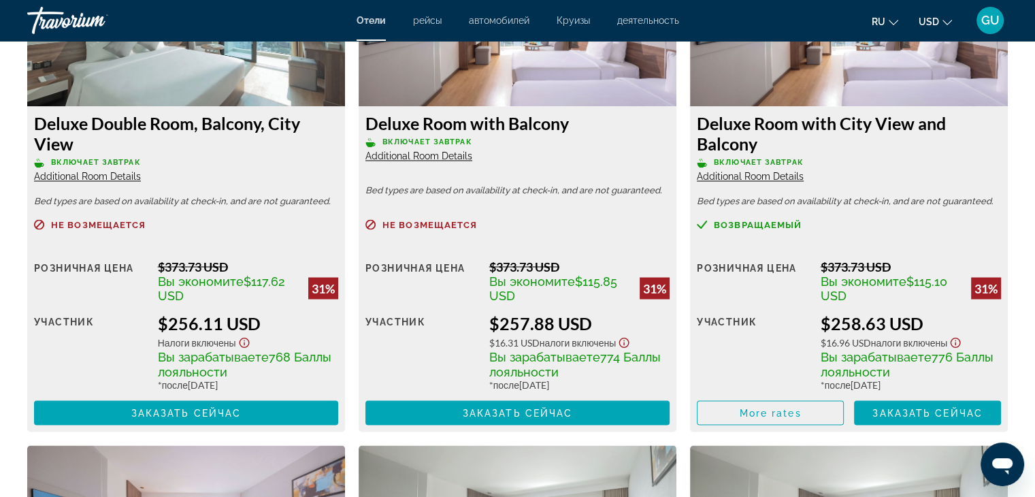
drag, startPoint x: 520, startPoint y: 305, endPoint x: 286, endPoint y: 225, distance: 246.8
click at [286, 225] on p "Не возмещается" at bounding box center [186, 224] width 304 height 10
drag, startPoint x: 169, startPoint y: 320, endPoint x: 201, endPoint y: 324, distance: 32.2
click at [201, 324] on div "$256.11 USD" at bounding box center [248, 322] width 180 height 20
drag, startPoint x: 147, startPoint y: 222, endPoint x: 49, endPoint y: 221, distance: 98.0
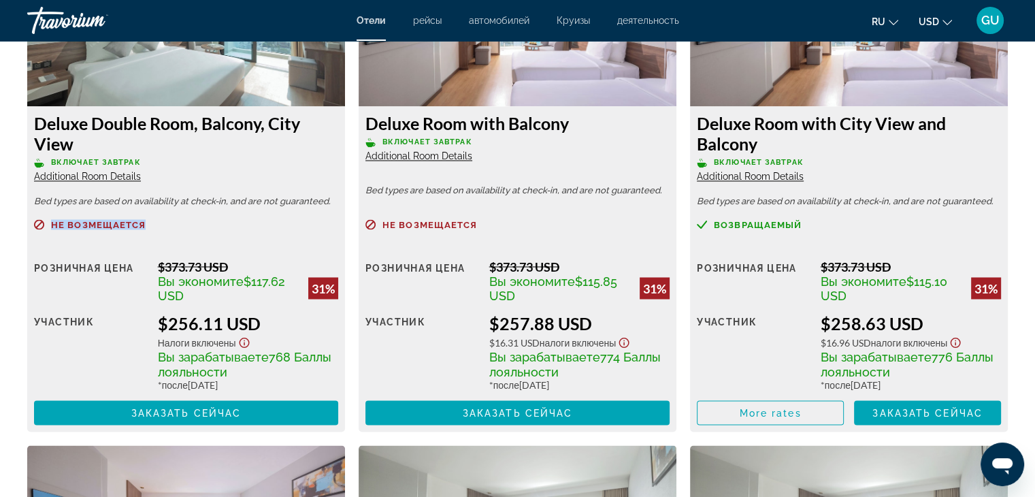
click at [49, 221] on p "Не возмещается" at bounding box center [186, 224] width 304 height 10
drag, startPoint x: 860, startPoint y: 322, endPoint x: 827, endPoint y: 324, distance: 32.7
click at [827, 324] on div "$258.63 USD" at bounding box center [910, 322] width 180 height 20
drag, startPoint x: 802, startPoint y: 224, endPoint x: 704, endPoint y: 224, distance: 98.0
click at [704, 224] on div "возвращаемый" at bounding box center [849, 224] width 304 height 10
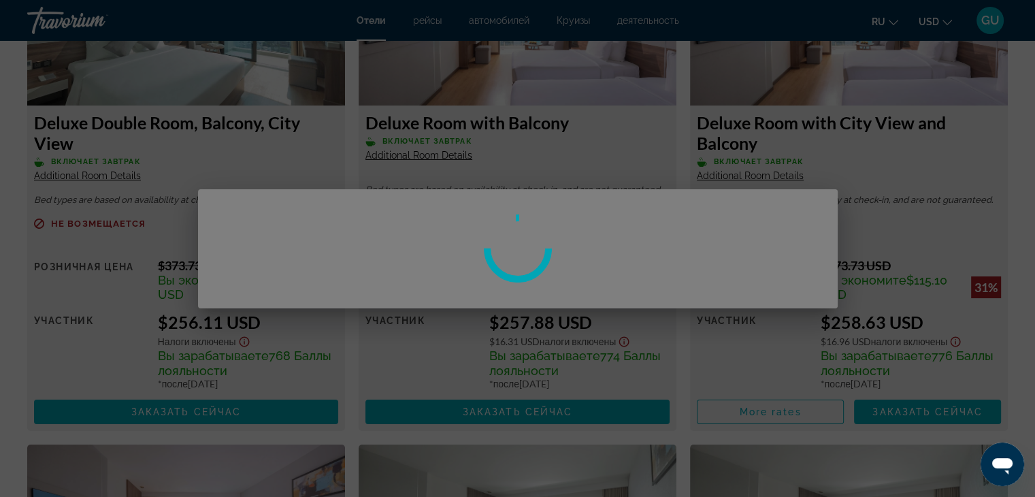
scroll to position [0, 0]
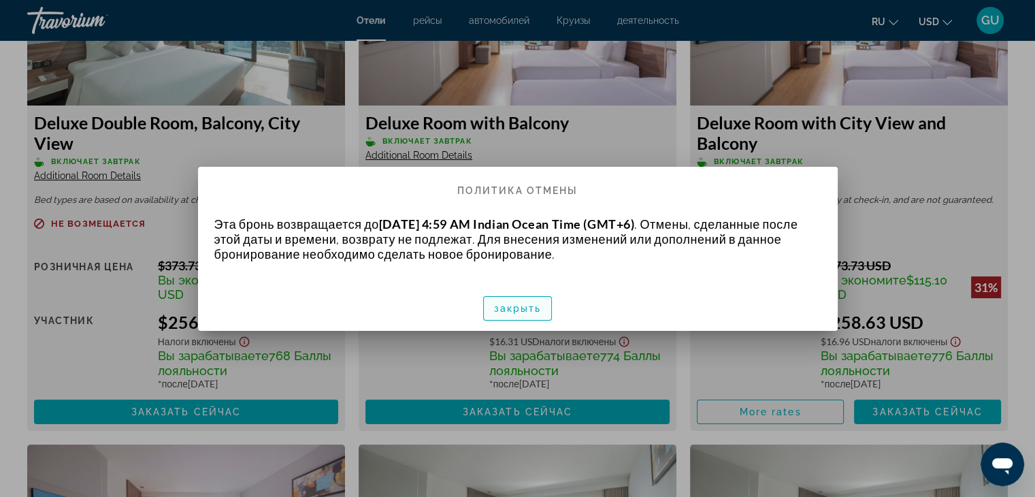
click at [517, 301] on span "button" at bounding box center [518, 308] width 68 height 33
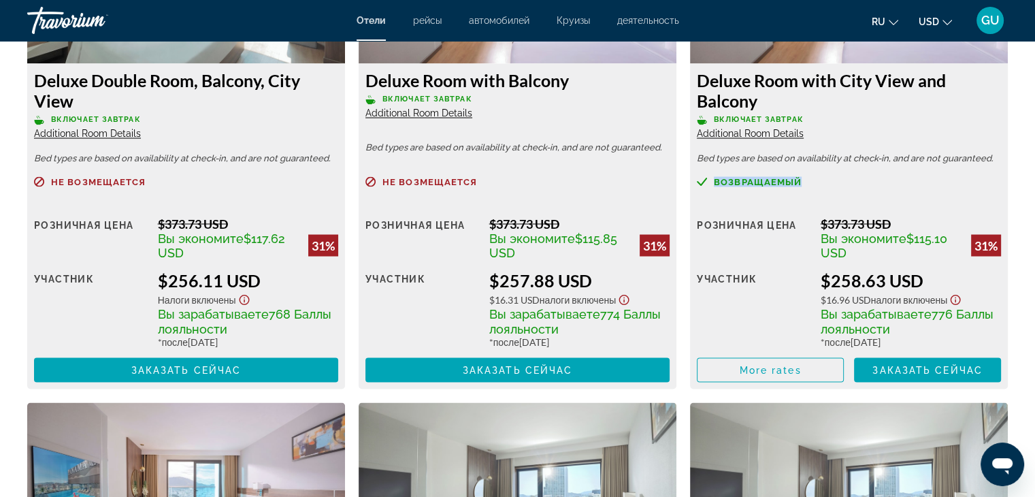
scroll to position [2393, 0]
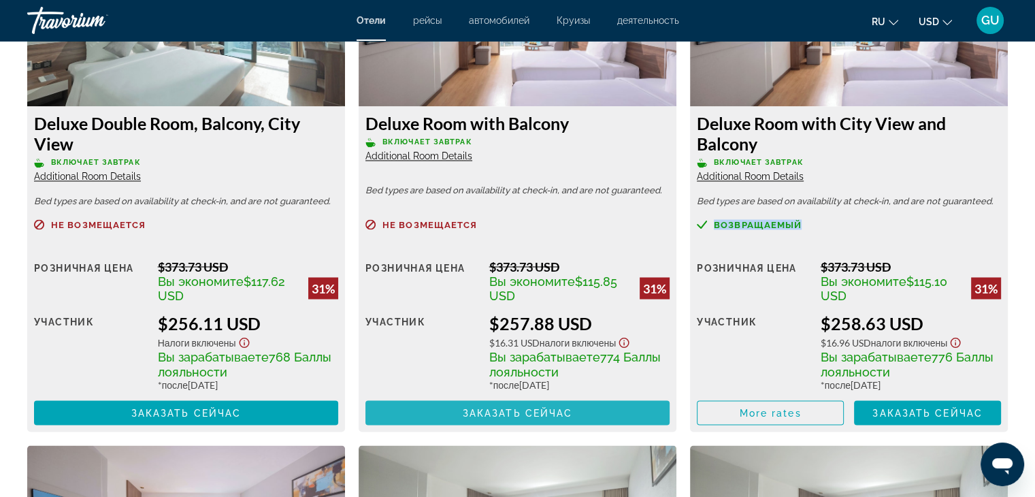
click at [518, 413] on span "Заказать сейчас" at bounding box center [518, 412] width 110 height 11
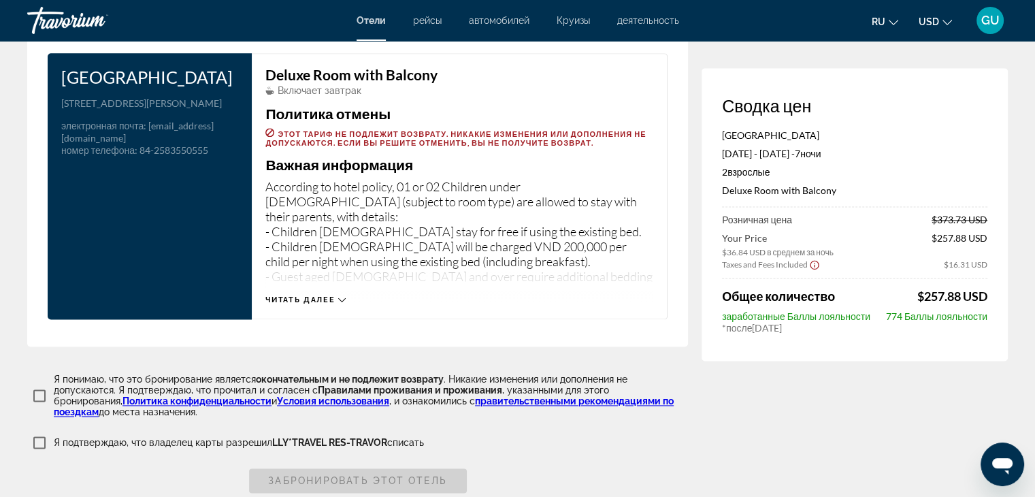
scroll to position [1837, 0]
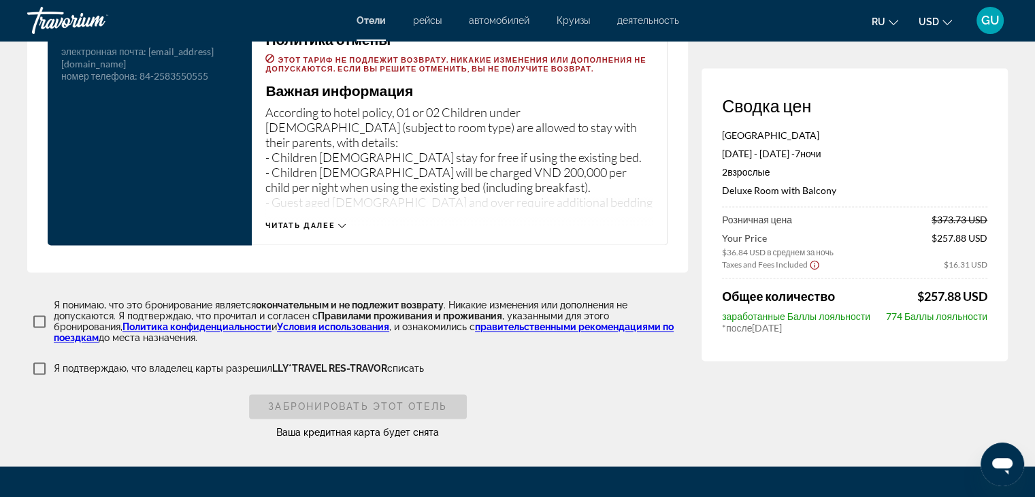
drag, startPoint x: 884, startPoint y: 316, endPoint x: 912, endPoint y: 325, distance: 28.4
click at [912, 325] on app-points-earned-new "заработанные Баллы лояльности 774 Баллы лояльности * после October 28, 2025" at bounding box center [854, 321] width 265 height 23
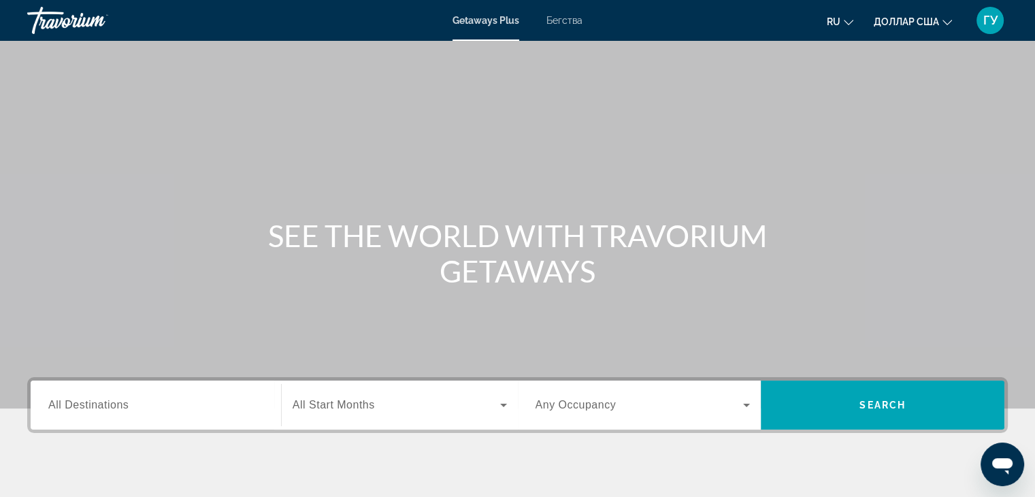
click at [569, 21] on font "Бегства" at bounding box center [564, 20] width 36 height 11
click at [195, 395] on div "Search widget" at bounding box center [155, 405] width 215 height 39
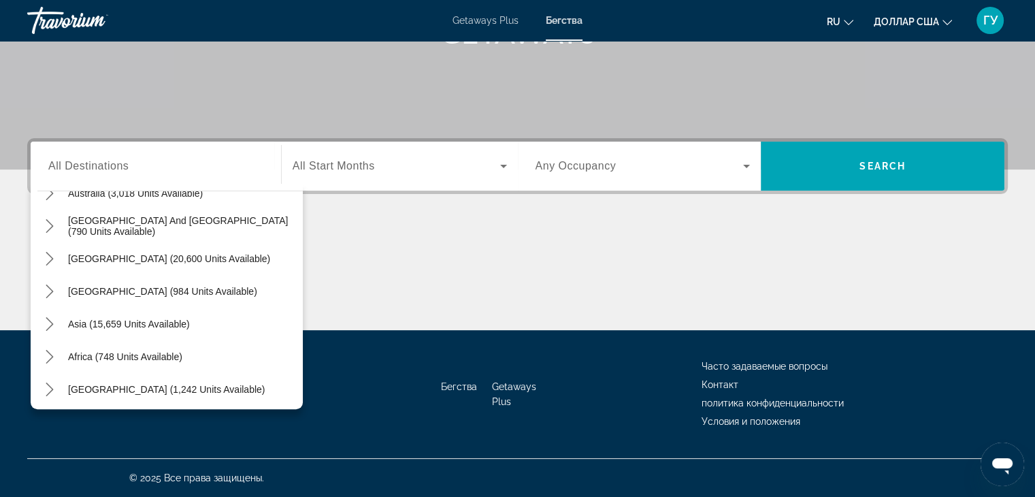
scroll to position [220, 0]
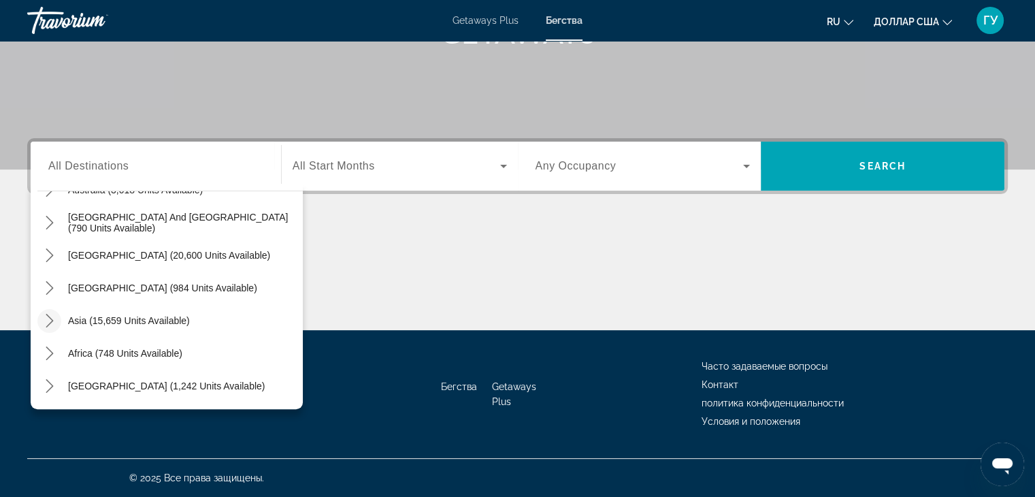
click at [46, 320] on icon "Toggle Asia (15,659 units available) submenu" at bounding box center [50, 321] width 14 height 14
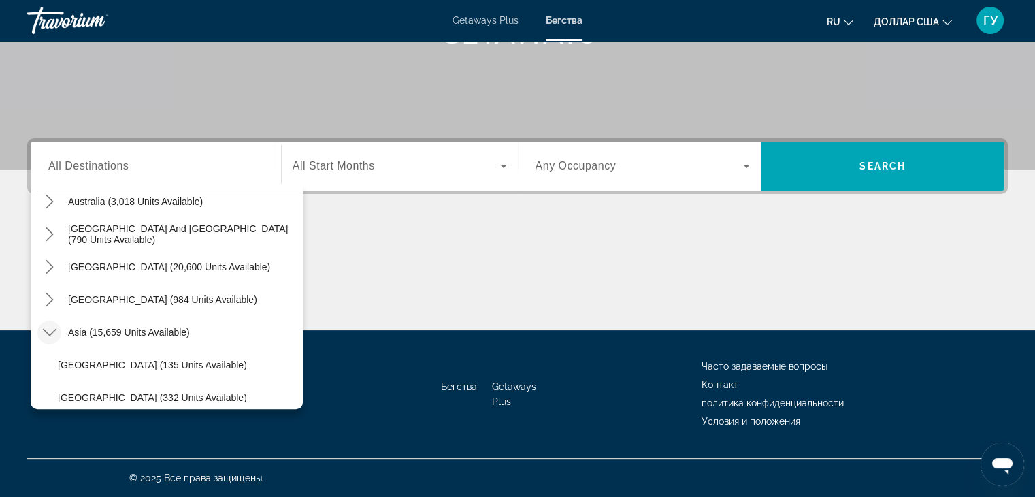
scroll to position [211, 0]
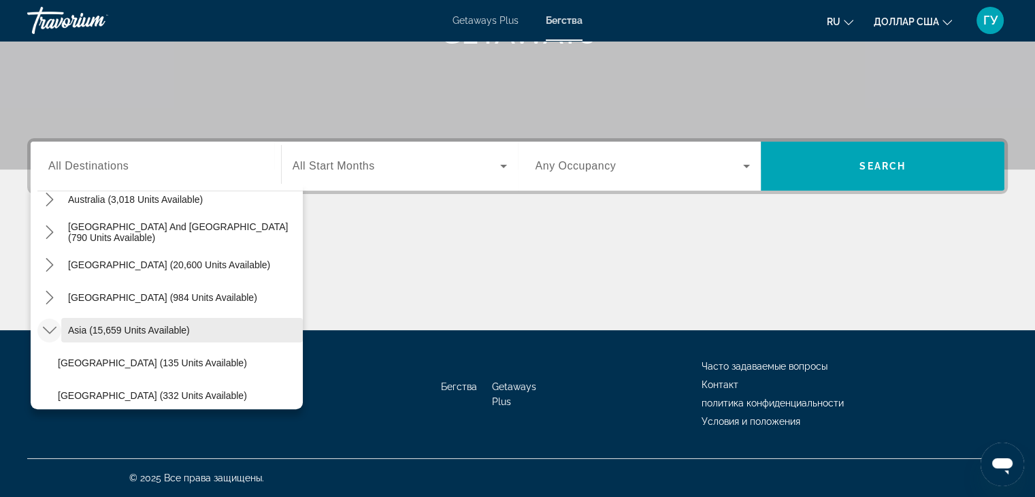
click at [135, 329] on span "Asia (15,659 units available)" at bounding box center [129, 330] width 122 height 11
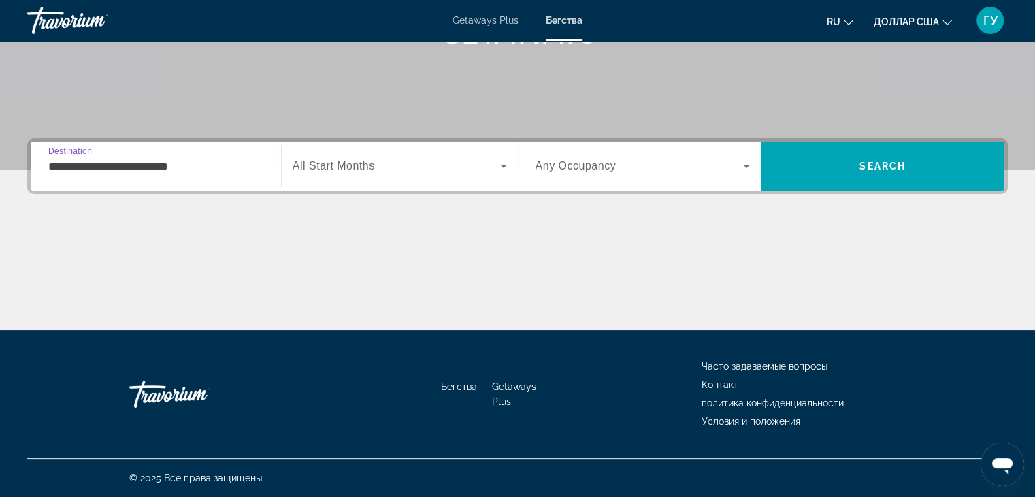
click at [407, 171] on span "Search widget" at bounding box center [396, 166] width 207 height 16
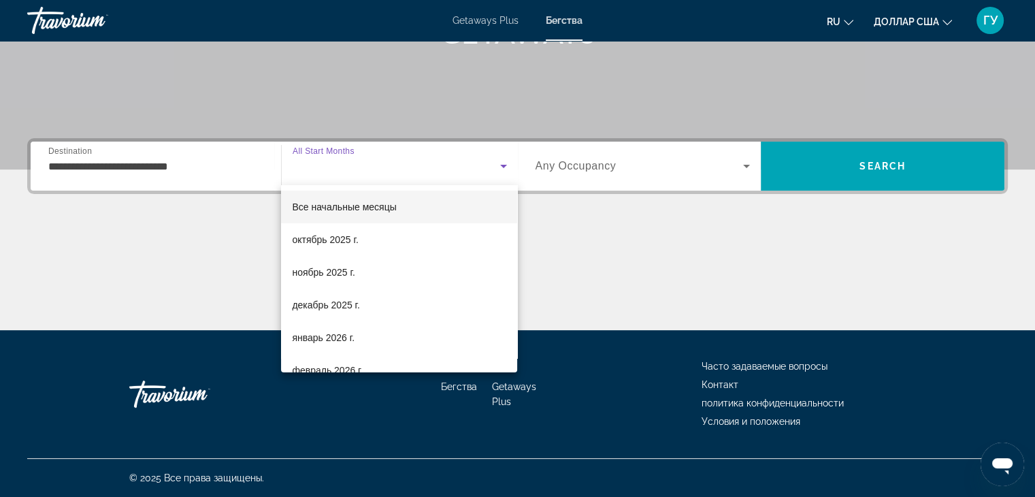
click at [231, 169] on div at bounding box center [517, 248] width 1035 height 497
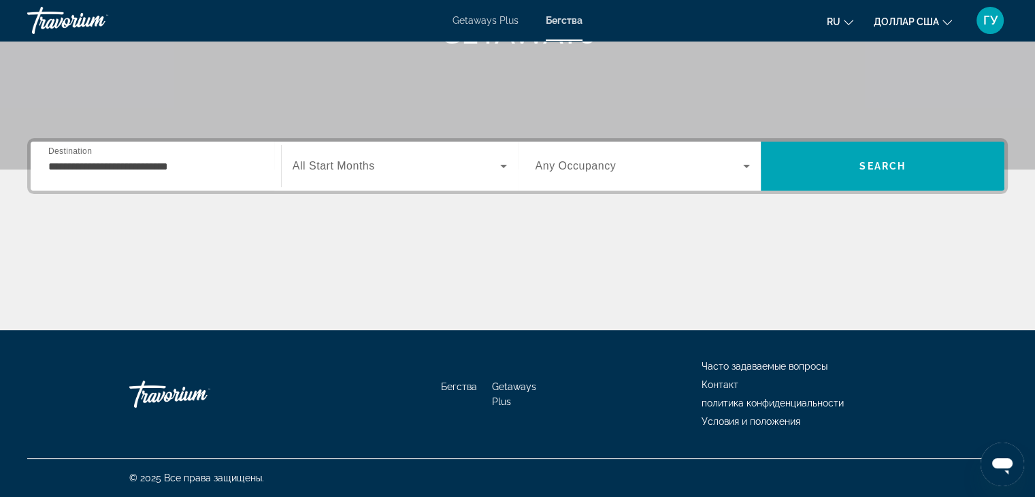
click at [250, 167] on input "**********" at bounding box center [155, 167] width 215 height 16
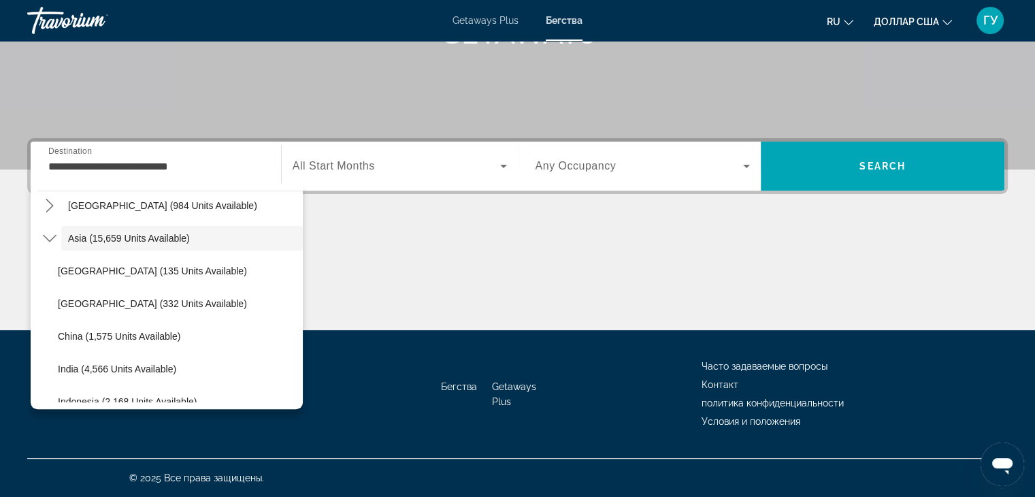
scroll to position [305, 0]
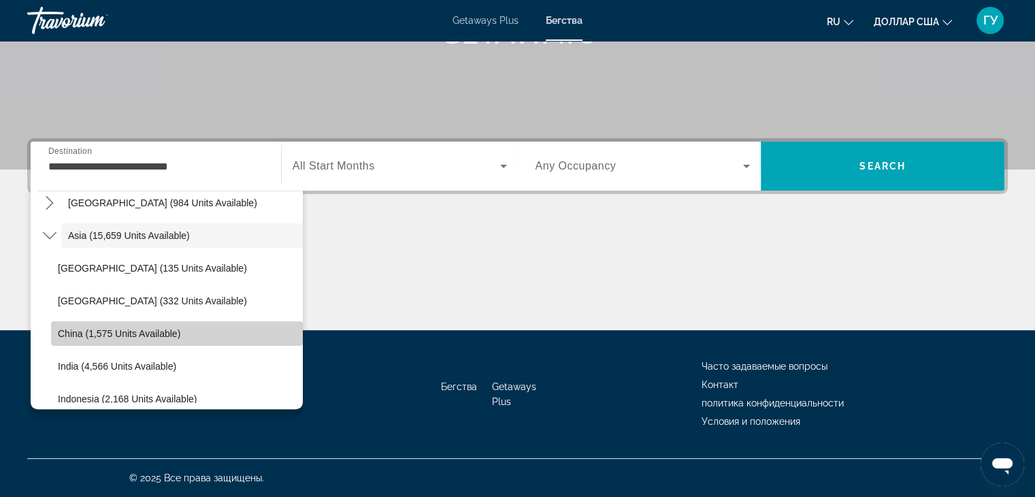
click at [201, 329] on span "Select destination: China (1,575 units available)" at bounding box center [177, 333] width 252 height 33
type input "**********"
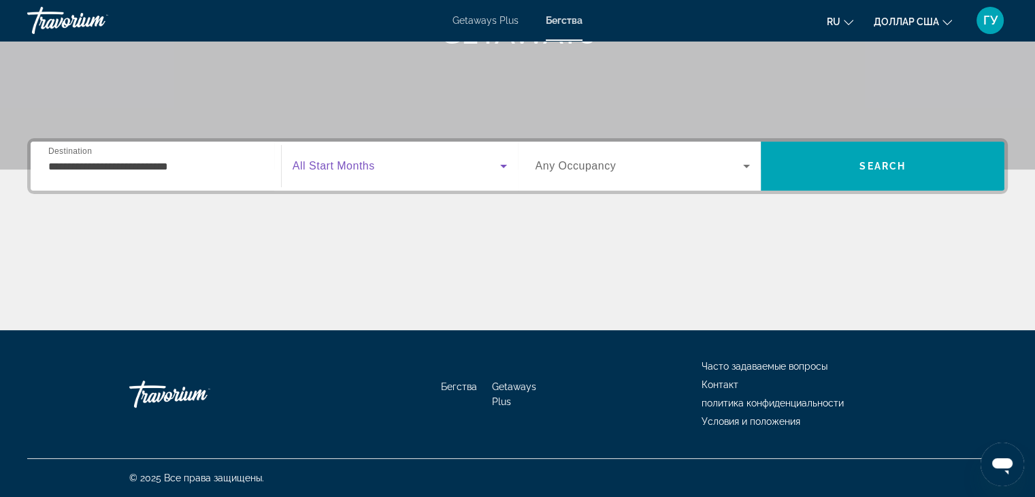
click at [465, 165] on span "Search widget" at bounding box center [396, 166] width 207 height 16
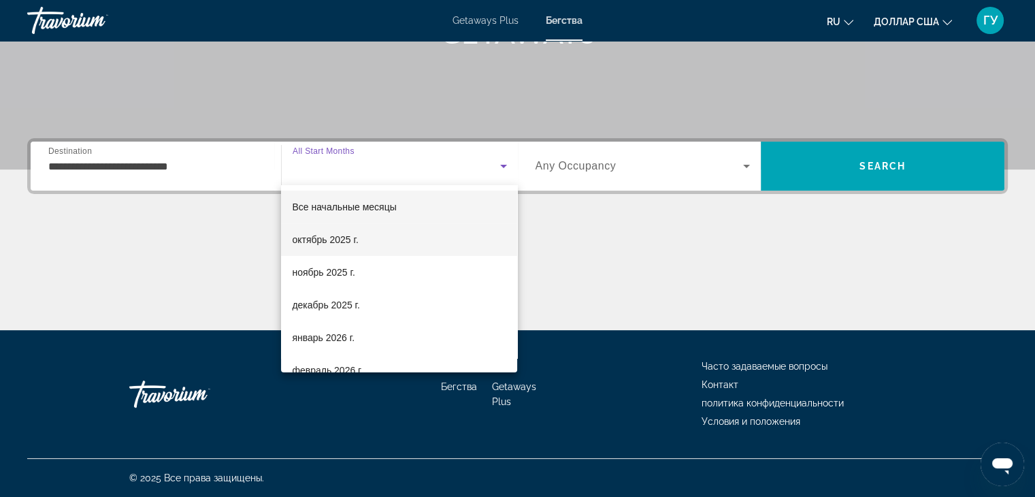
click at [365, 244] on mat-option "октябрь 2025 г." at bounding box center [399, 239] width 236 height 33
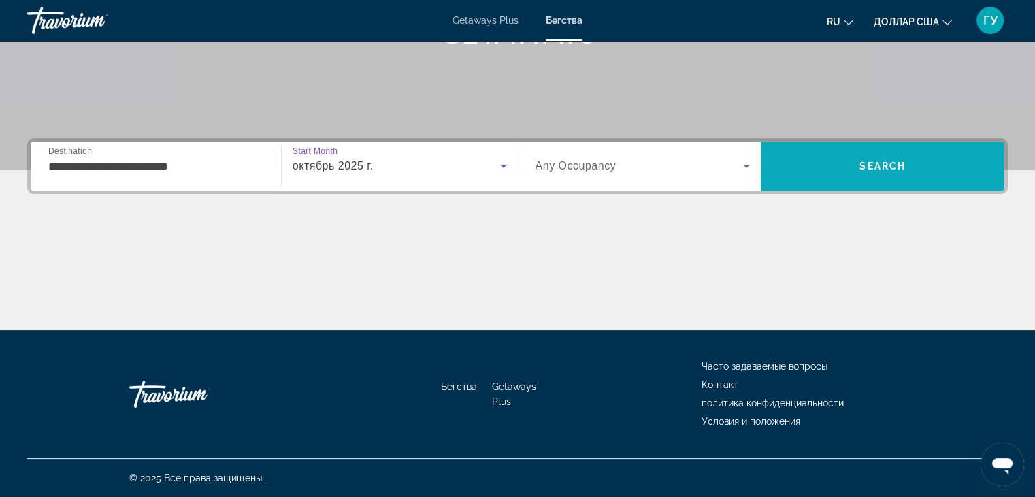
click at [928, 166] on span "Search" at bounding box center [883, 166] width 244 height 33
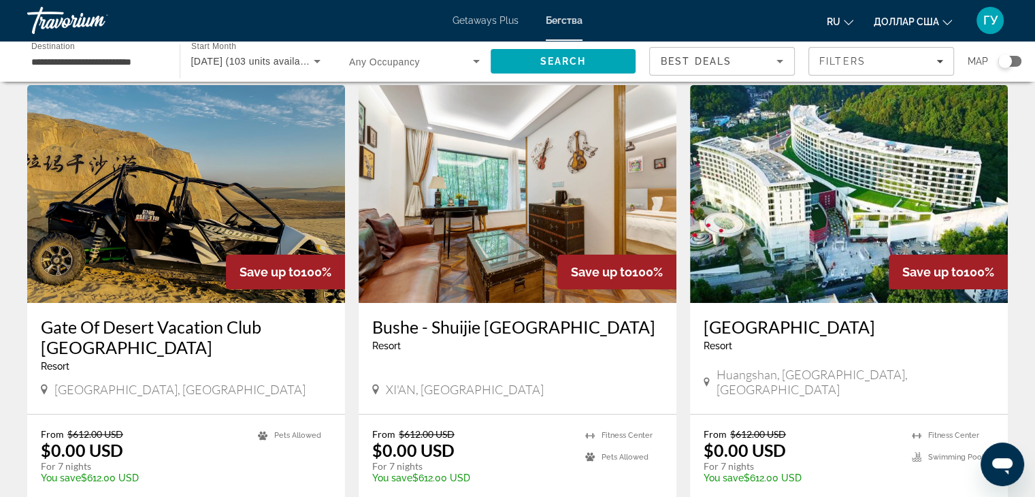
scroll to position [68, 0]
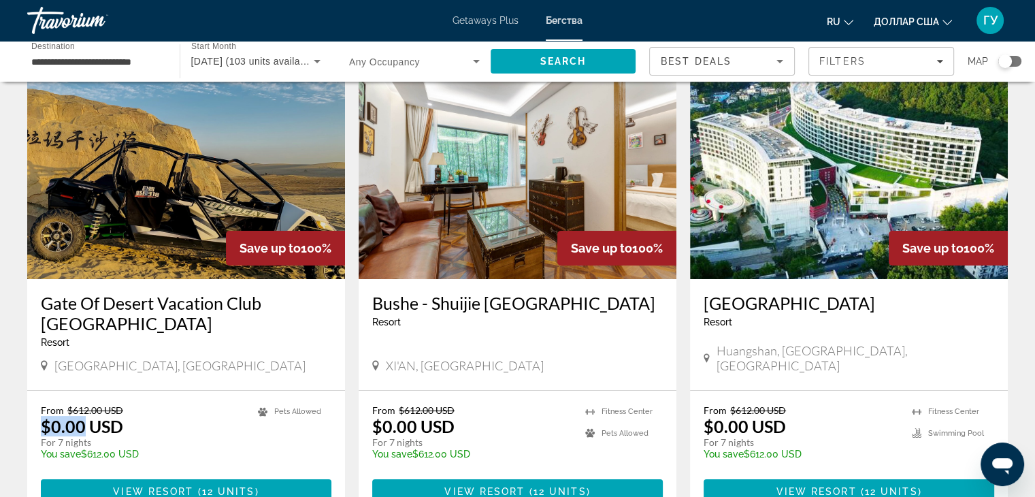
drag, startPoint x: 71, startPoint y: 406, endPoint x: 33, endPoint y: 404, distance: 38.2
click at [33, 404] on div "From $612.00 USD $0.00 USD For 7 nights You save $612.00 USD temp Pets [GEOGRAP…" at bounding box center [186, 454] width 318 height 127
drag, startPoint x: 302, startPoint y: 248, endPoint x: 336, endPoint y: 252, distance: 34.2
click at [336, 252] on div "Save up to 100%" at bounding box center [285, 248] width 119 height 35
drag, startPoint x: 95, startPoint y: 428, endPoint x: 42, endPoint y: 422, distance: 53.3
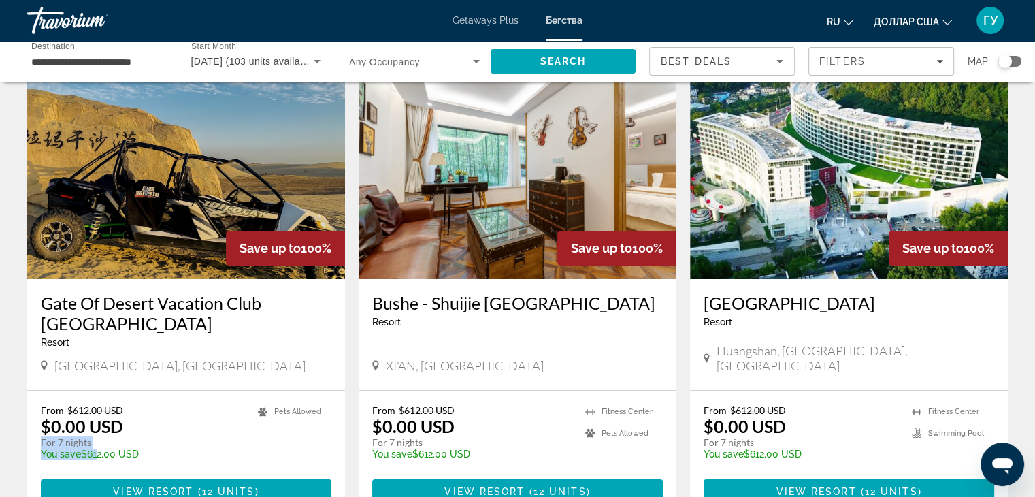
click at [42, 422] on div "From $612.00 USD $0.00 USD For 7 nights You save $612.00 USD temp" at bounding box center [142, 436] width 203 height 65
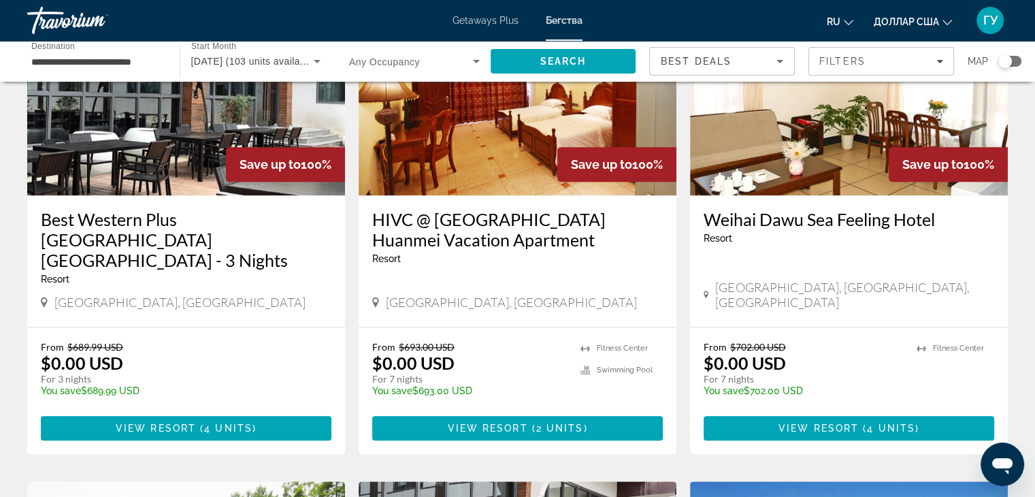
scroll to position [1157, 0]
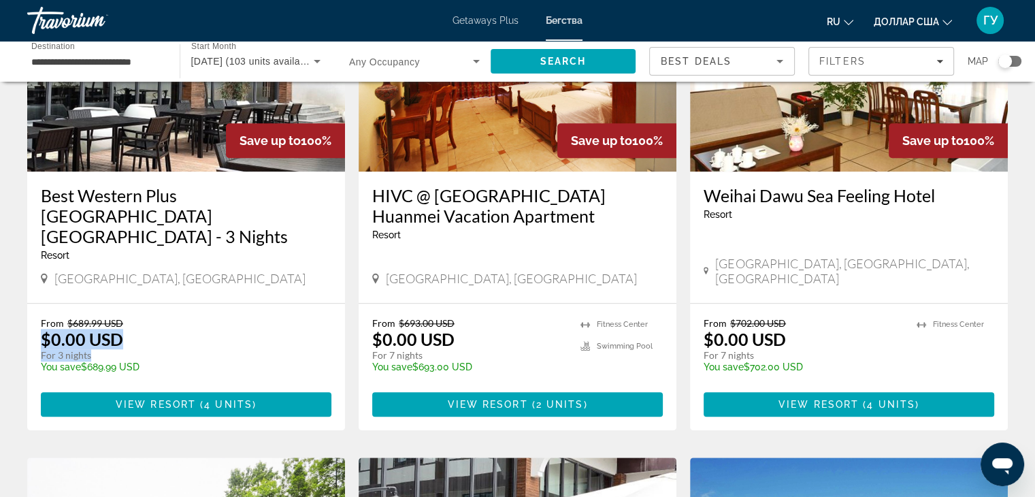
drag, startPoint x: 89, startPoint y: 299, endPoint x: 24, endPoint y: 290, distance: 65.2
click at [24, 290] on app-weeks-search-item "Save up to 100% Best Western Plus [GEOGRAPHIC_DATA] [GEOGRAPHIC_DATA] - 3 Night…" at bounding box center [185, 192] width 331 height 476
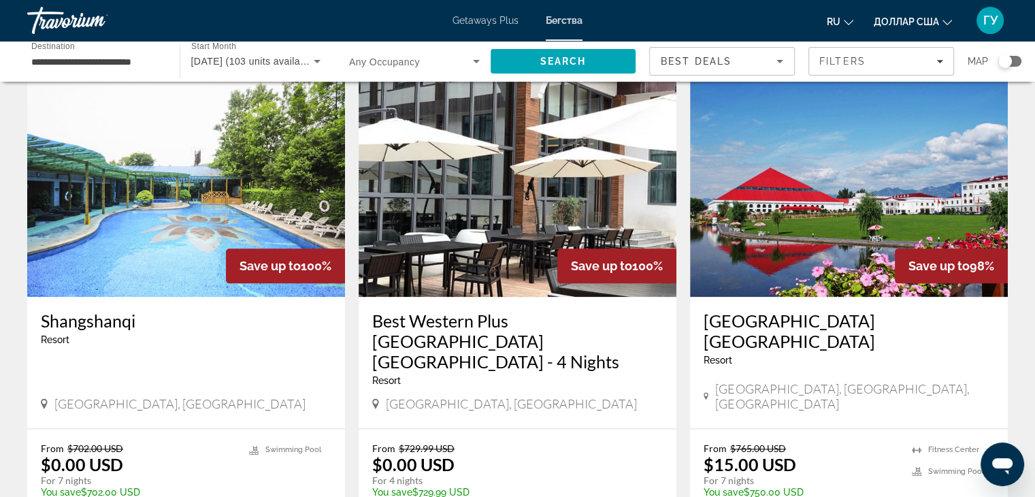
scroll to position [1565, 0]
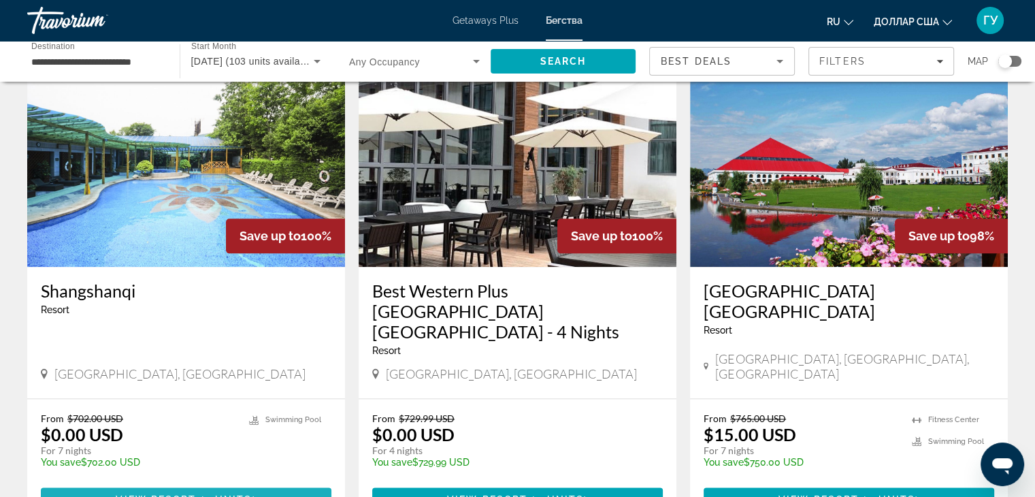
click at [245, 494] on span "2 units" at bounding box center [229, 499] width 48 height 11
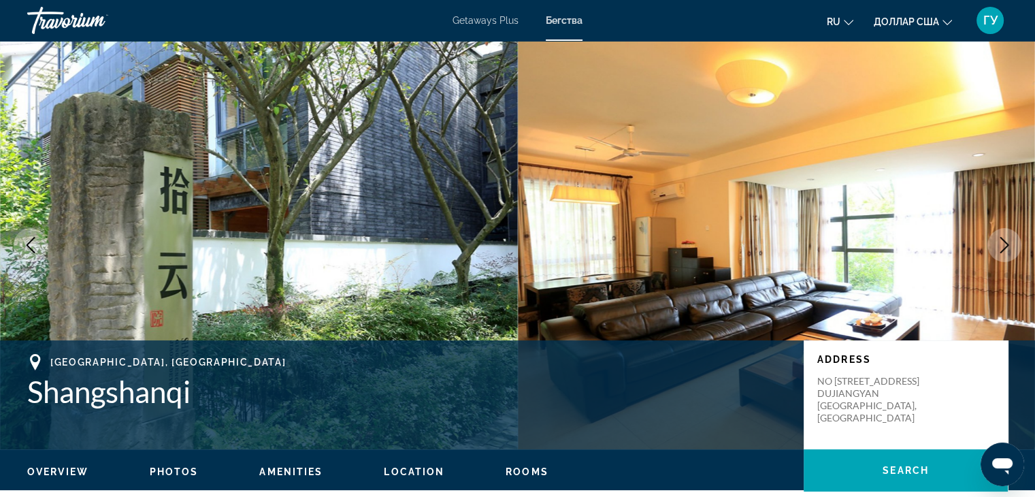
click at [1012, 248] on button "Next image" at bounding box center [1004, 245] width 34 height 34
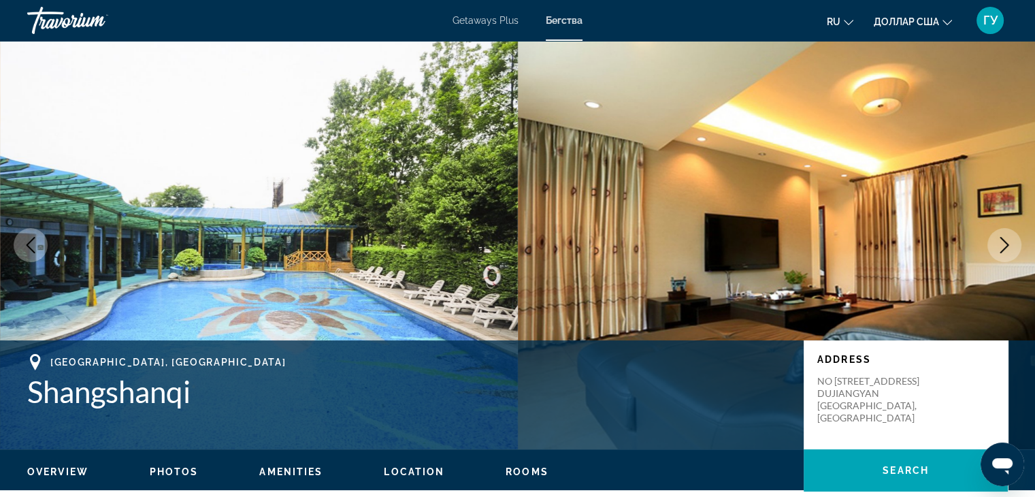
click at [1011, 248] on icon "Next image" at bounding box center [1004, 245] width 16 height 16
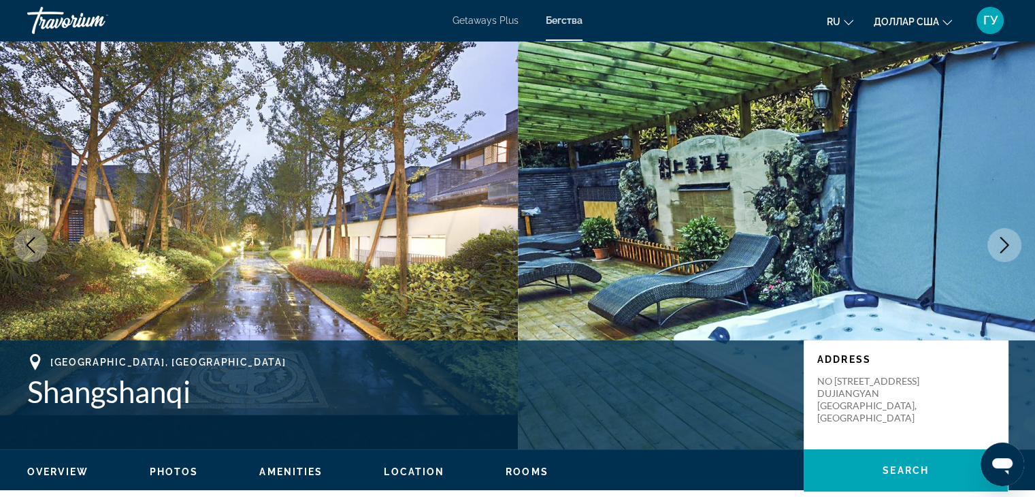
click at [1011, 248] on icon "Next image" at bounding box center [1004, 245] width 16 height 16
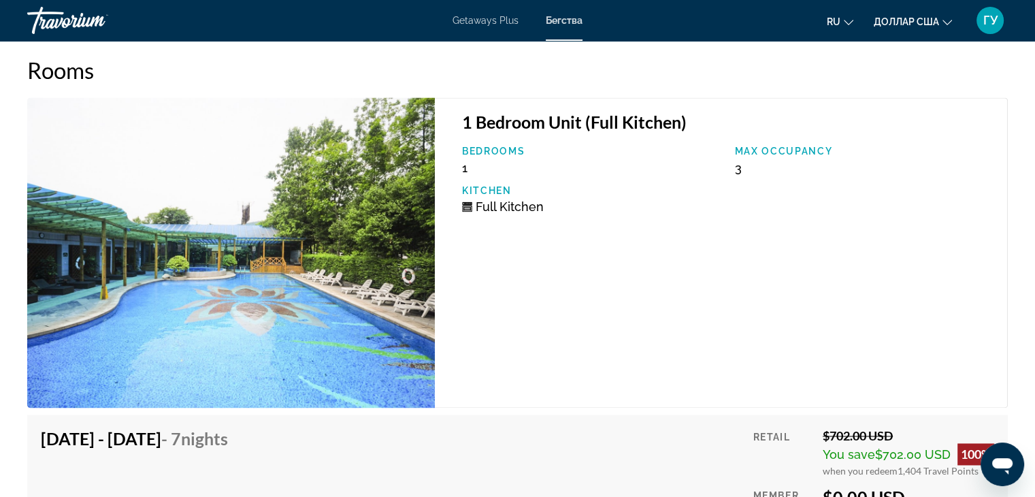
scroll to position [1973, 0]
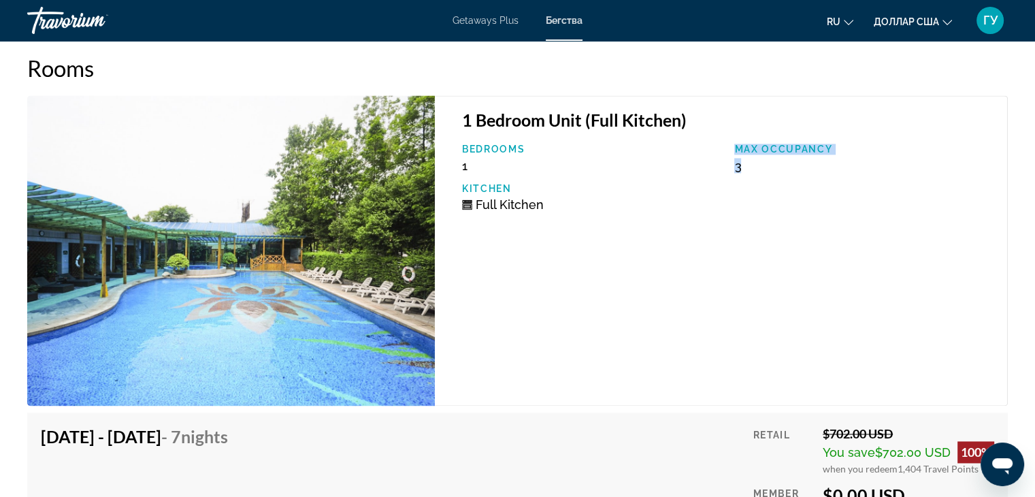
drag, startPoint x: 754, startPoint y: 167, endPoint x: 720, endPoint y: 167, distance: 33.3
click at [720, 167] on div "Bedrooms 1 Max Occupancy 3 Kitchen Full Kitchen" at bounding box center [727, 183] width 545 height 78
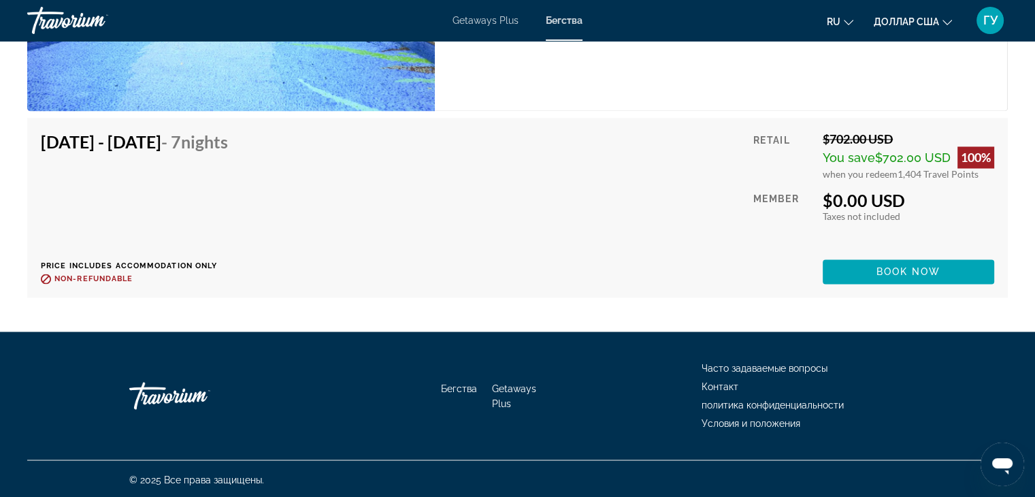
scroll to position [2131, 0]
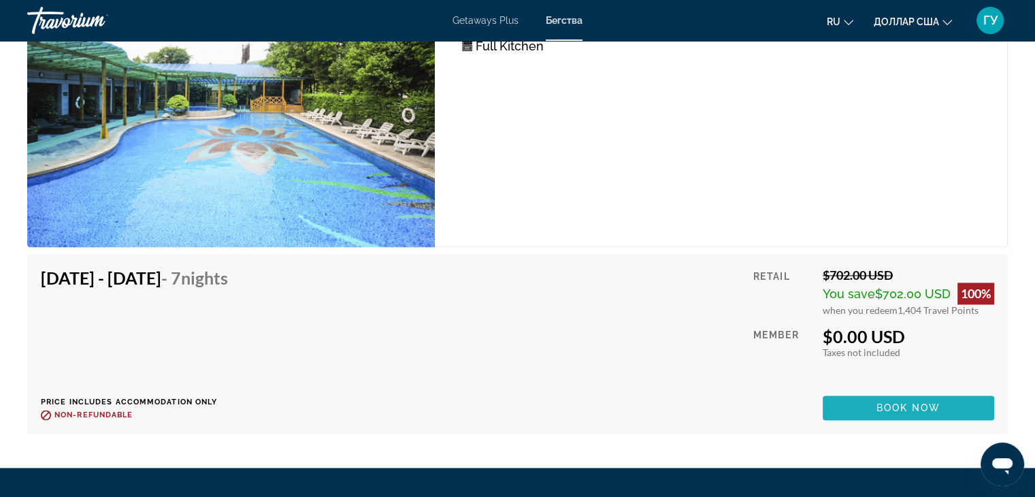
click at [927, 402] on span "Book now" at bounding box center [908, 407] width 65 height 11
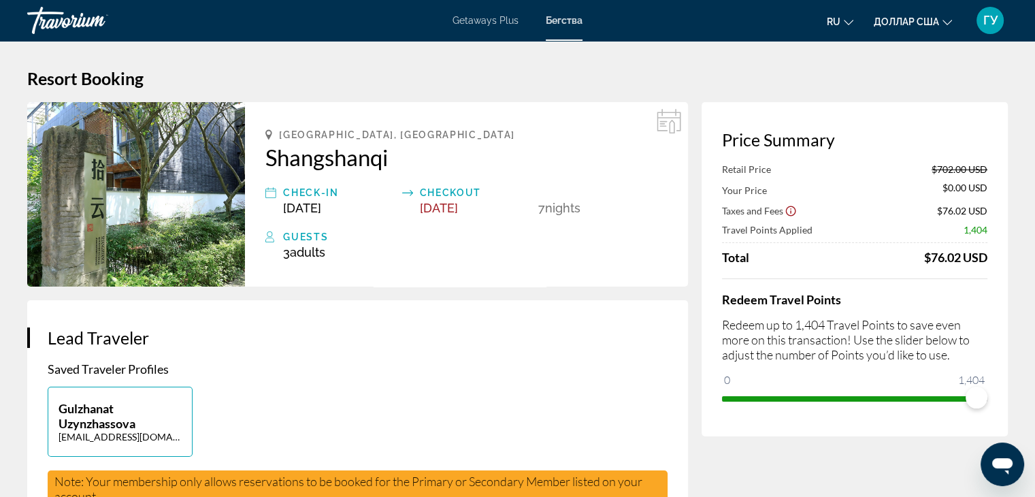
drag, startPoint x: 917, startPoint y: 254, endPoint x: 988, endPoint y: 256, distance: 70.8
click at [988, 256] on div "Price Summary Retail Price $702.00 USD Your Price $0.00 USD Taxes and Fees $76.…" at bounding box center [854, 269] width 306 height 334
drag, startPoint x: 977, startPoint y: 393, endPoint x: 1004, endPoint y: 410, distance: 32.5
click at [1004, 410] on div "Price Summary Retail Price $702.00 USD Your Price $0.00 USD Taxes and Fees $76.…" at bounding box center [854, 269] width 306 height 334
drag, startPoint x: 918, startPoint y: 255, endPoint x: 959, endPoint y: 256, distance: 40.8
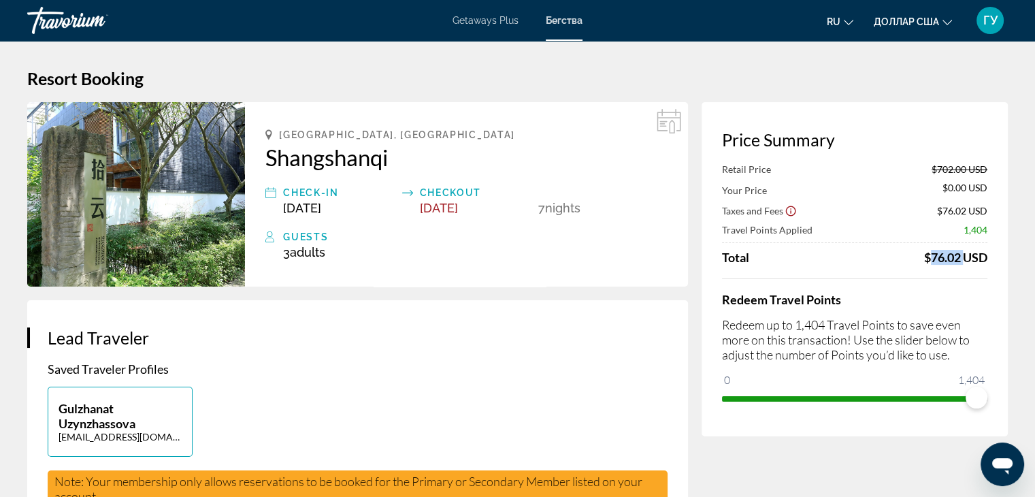
click at [959, 256] on div "Total $76.02 USD" at bounding box center [854, 257] width 265 height 15
drag, startPoint x: 384, startPoint y: 133, endPoint x: 268, endPoint y: 126, distance: 116.6
click at [268, 126] on div "[GEOGRAPHIC_DATA], [GEOGRAPHIC_DATA][PERSON_NAME] Check-In [DATE] Checkout [DAT…" at bounding box center [466, 194] width 443 height 184
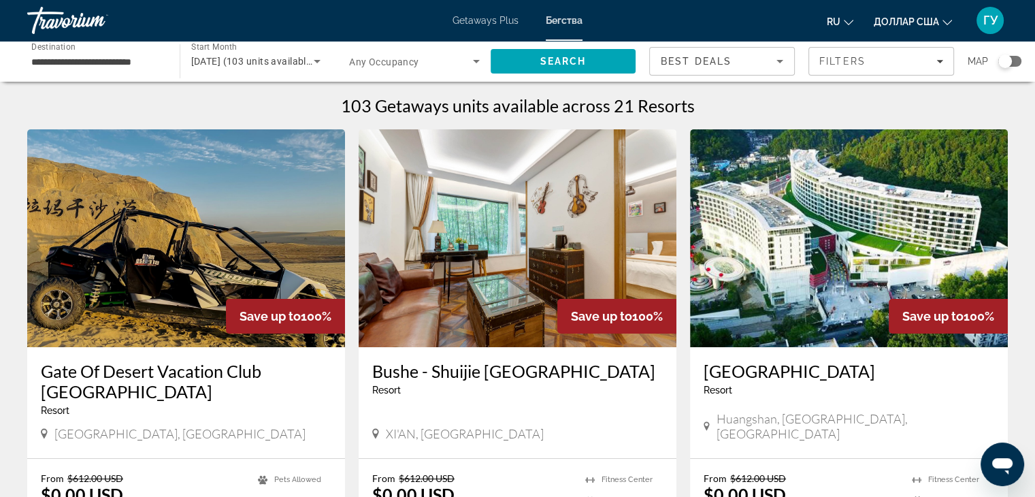
click at [156, 54] on input "**********" at bounding box center [96, 62] width 131 height 16
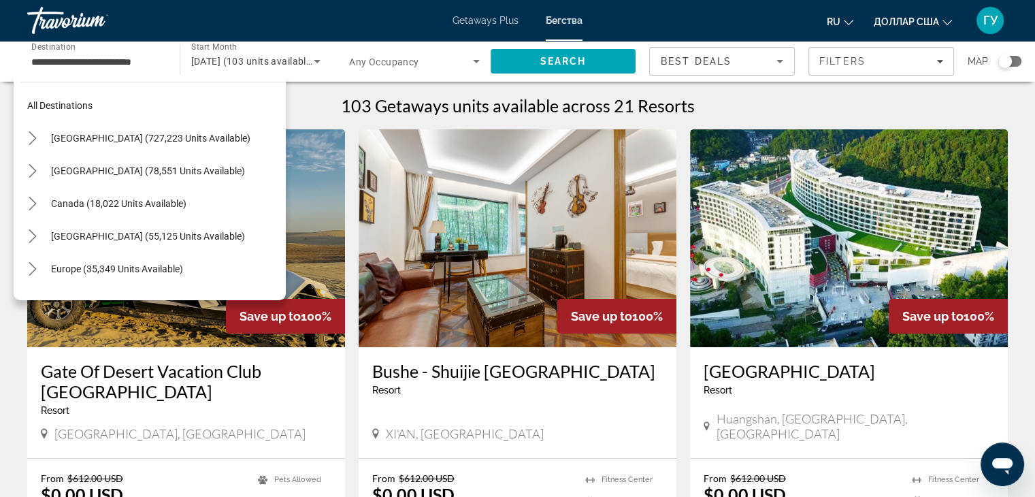
scroll to position [24, 0]
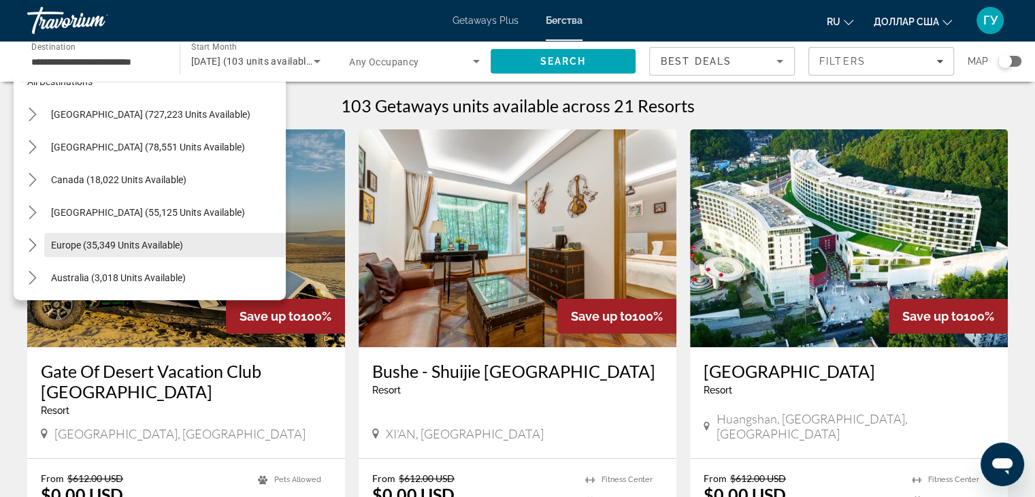
click at [80, 244] on span "Europe (35,349 units available)" at bounding box center [117, 244] width 132 height 11
type input "**********"
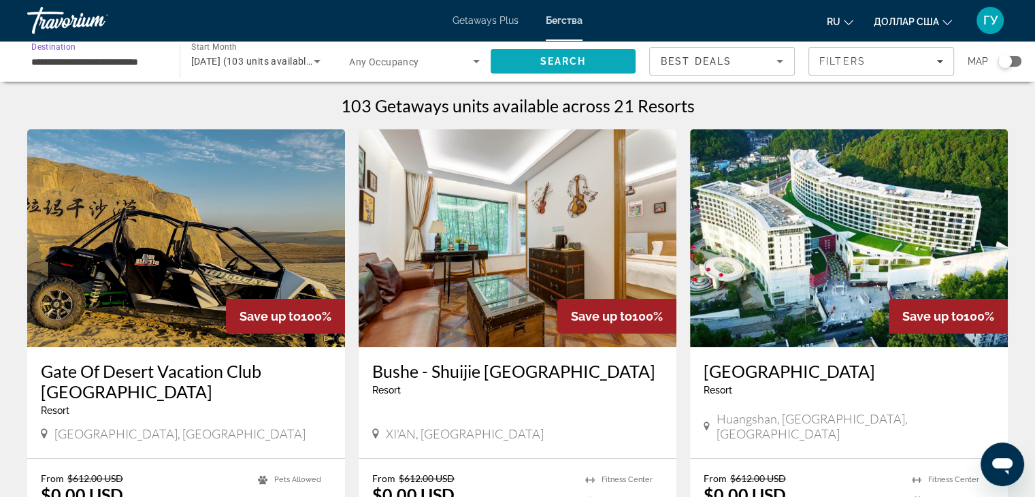
click at [562, 61] on span "Search" at bounding box center [562, 61] width 46 height 11
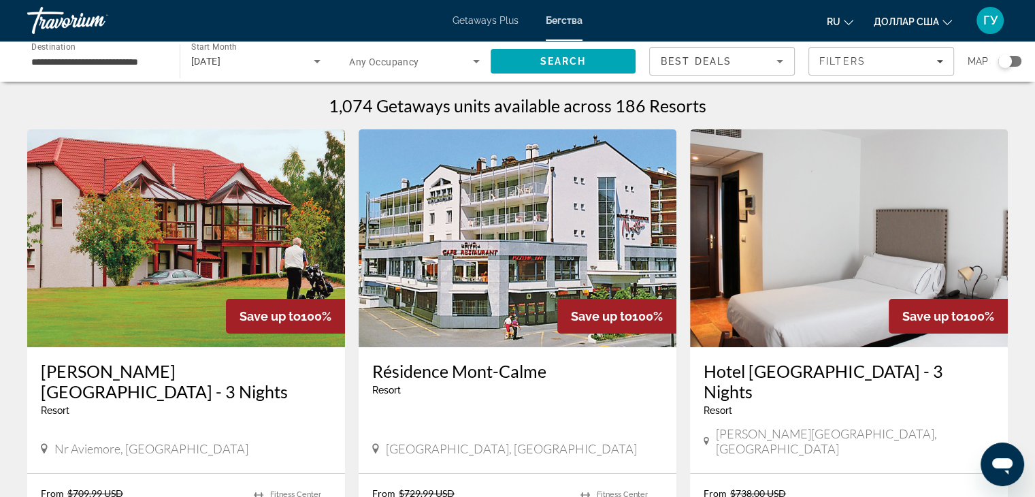
scroll to position [68, 0]
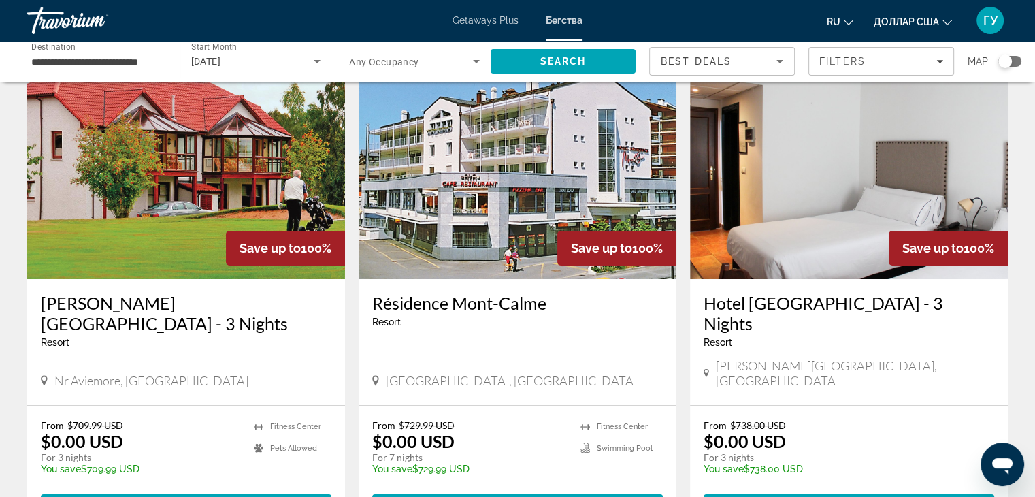
click at [169, 197] on img "Основное содержание" at bounding box center [186, 170] width 318 height 218
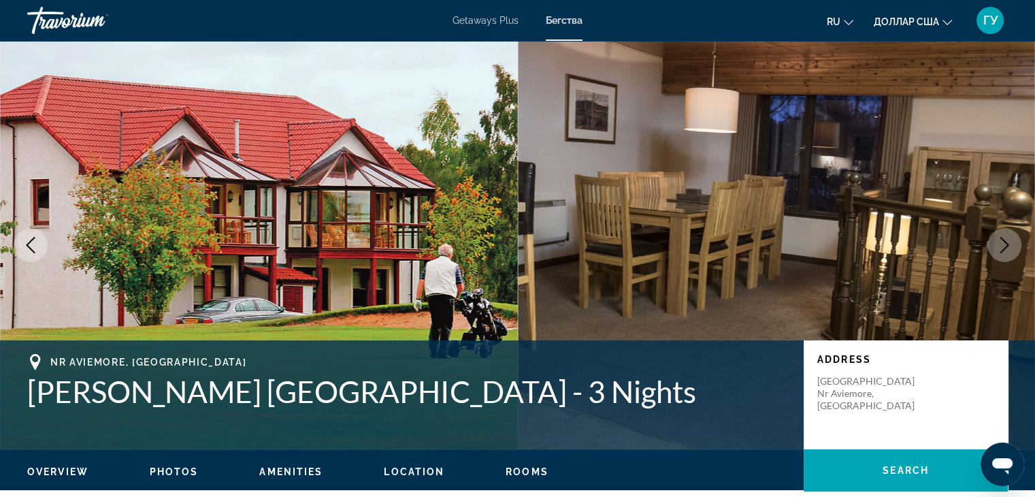
click at [1019, 244] on button "Next image" at bounding box center [1004, 245] width 34 height 34
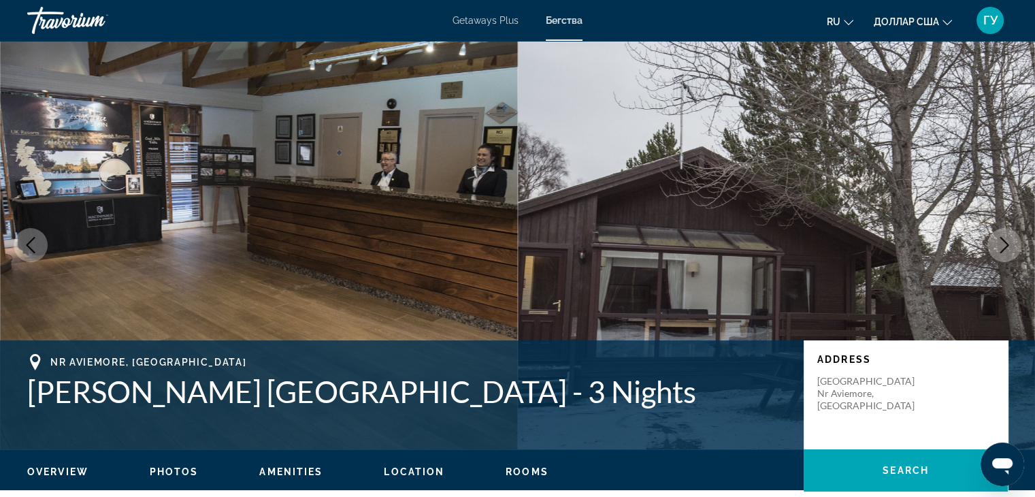
click at [1013, 254] on button "Next image" at bounding box center [1004, 245] width 34 height 34
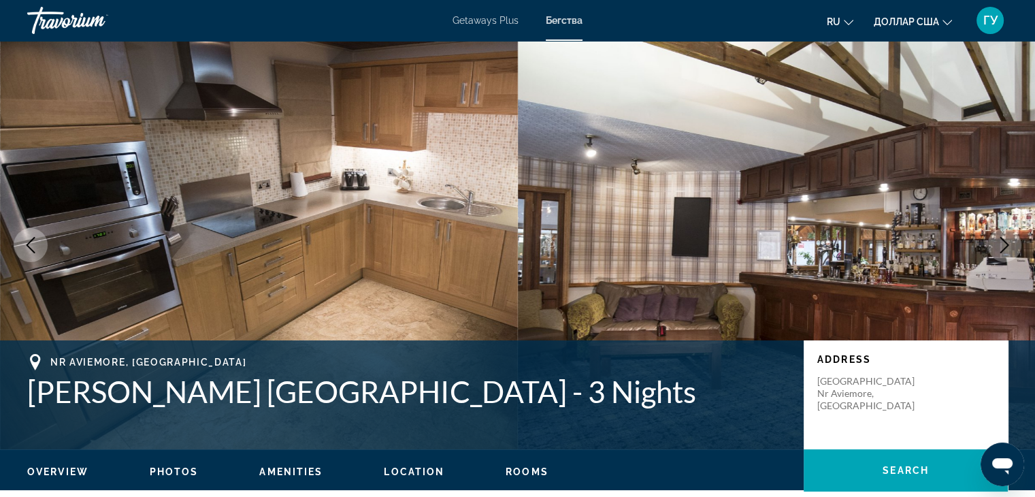
click at [1008, 246] on icon "Next image" at bounding box center [1004, 245] width 16 height 16
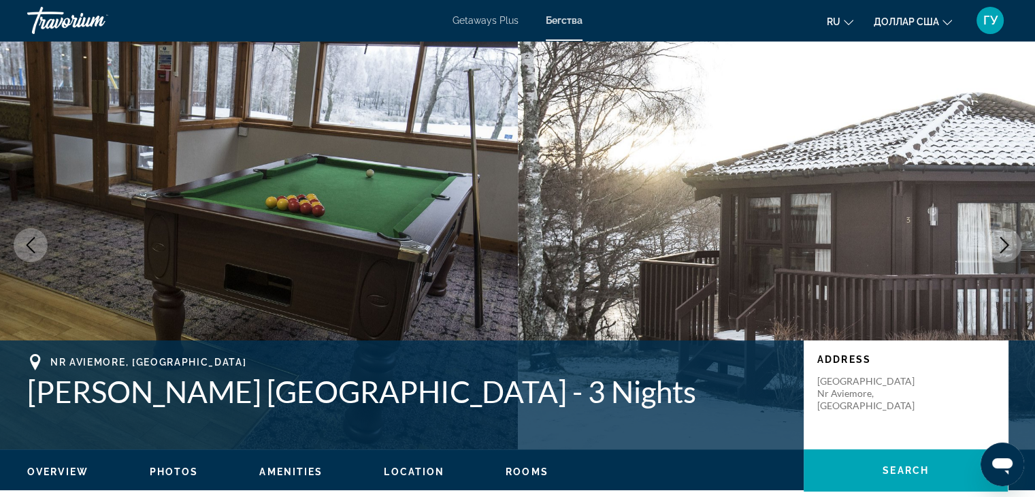
click at [1008, 246] on icon "Next image" at bounding box center [1004, 245] width 16 height 16
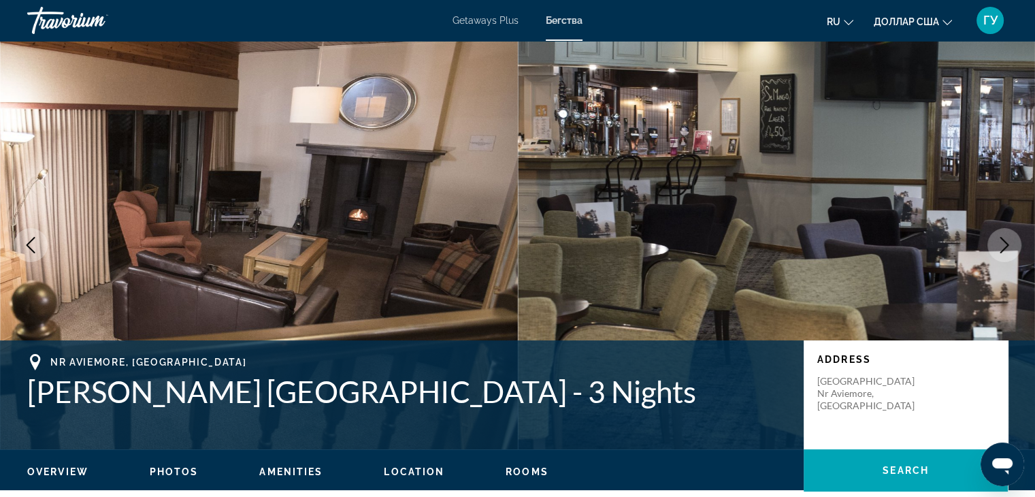
click at [1008, 246] on icon "Next image" at bounding box center [1004, 245] width 16 height 16
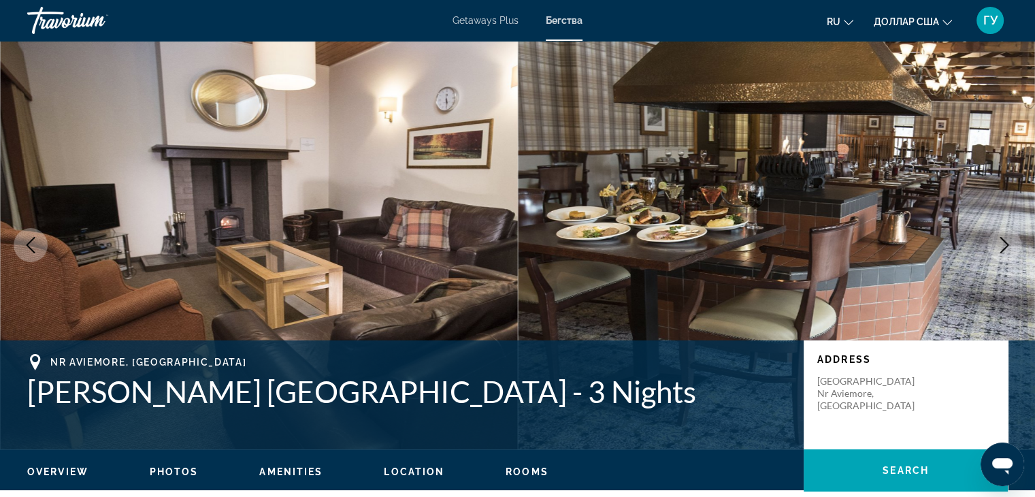
click at [1008, 246] on icon "Next image" at bounding box center [1004, 245] width 16 height 16
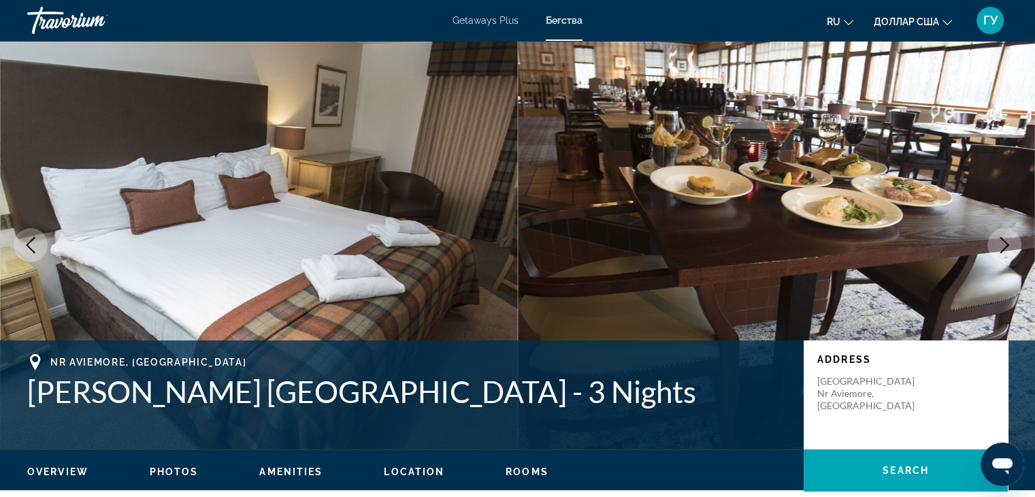
click at [1008, 246] on icon "Next image" at bounding box center [1004, 245] width 16 height 16
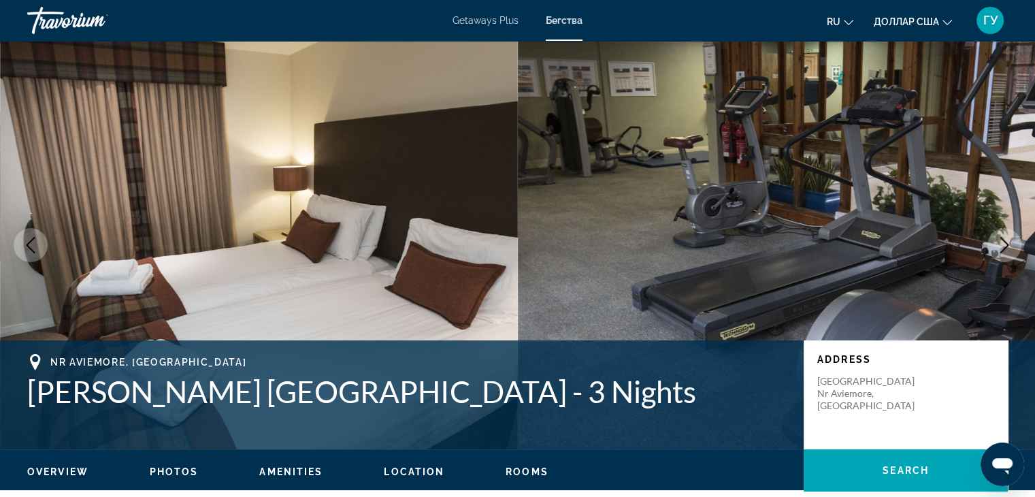
click at [996, 237] on icon "Next image" at bounding box center [1004, 245] width 16 height 16
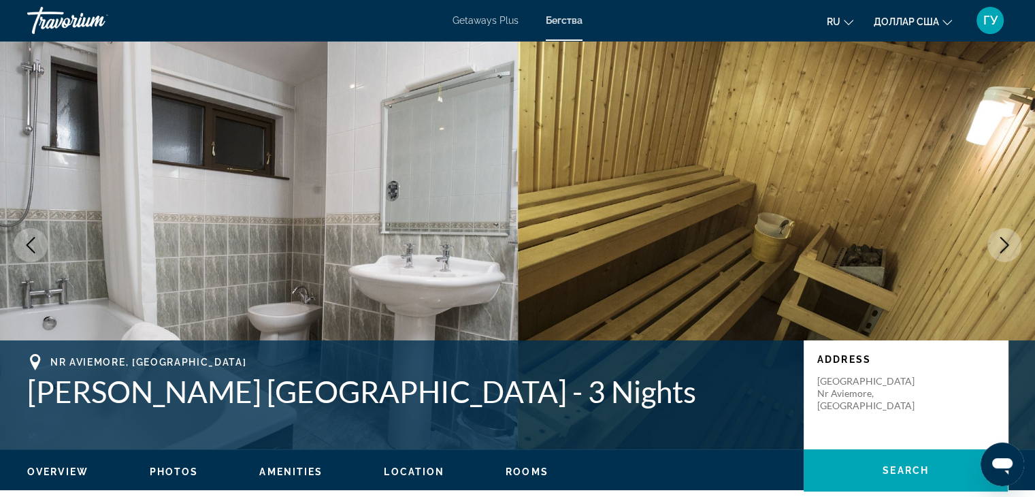
click at [999, 240] on icon "Next image" at bounding box center [1004, 245] width 16 height 16
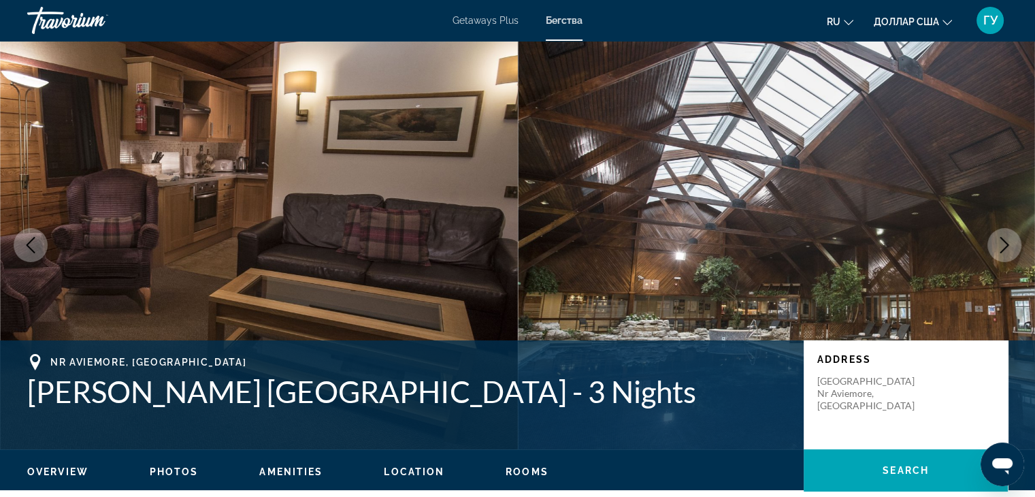
click at [999, 240] on icon "Next image" at bounding box center [1004, 245] width 16 height 16
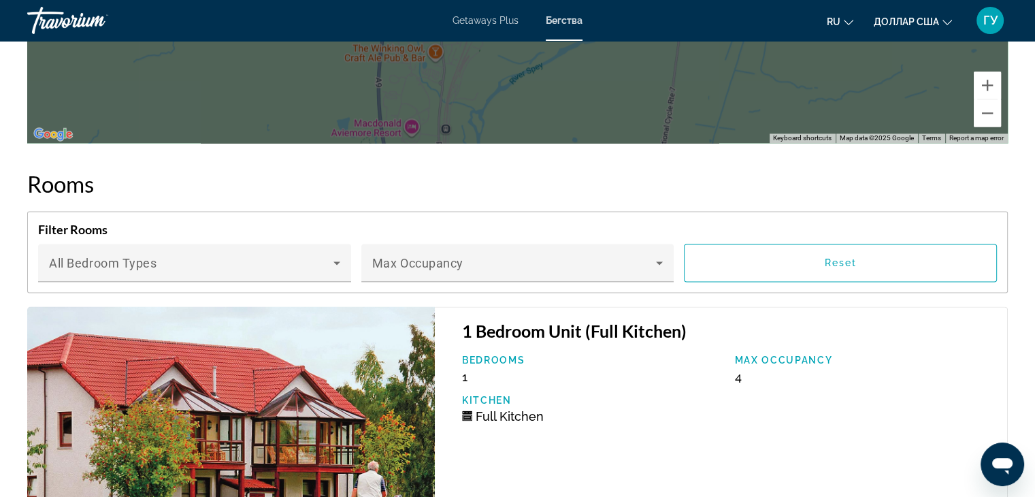
scroll to position [2313, 0]
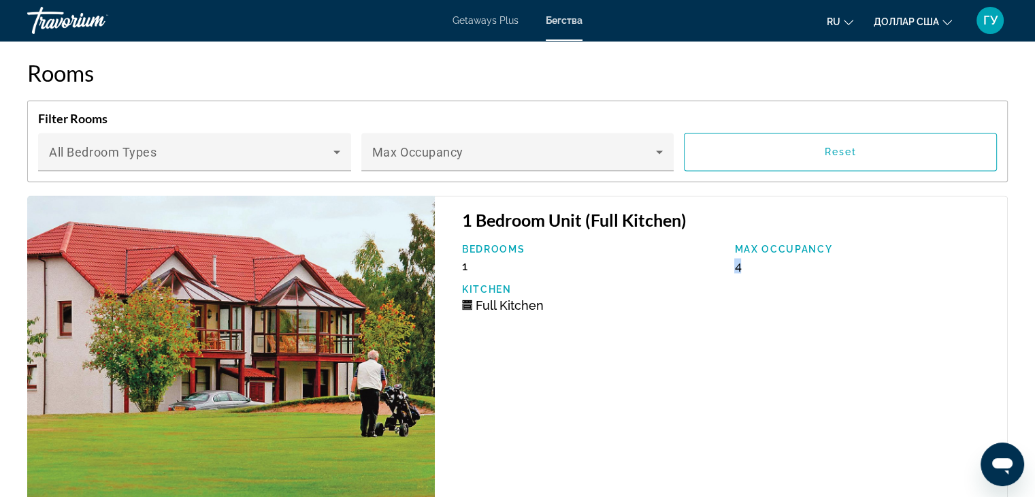
drag, startPoint x: 751, startPoint y: 264, endPoint x: 728, endPoint y: 262, distance: 23.2
click at [728, 262] on div "Max Occupancy 4" at bounding box center [863, 258] width 273 height 29
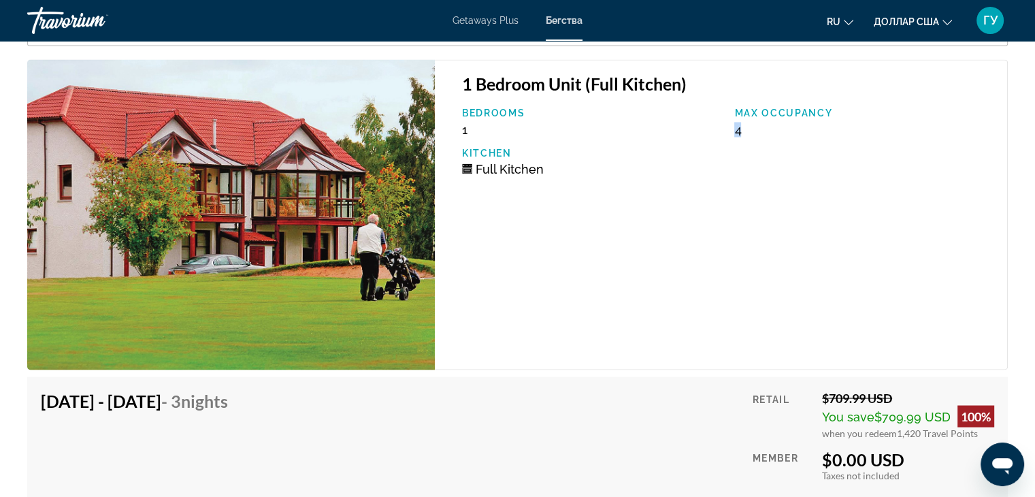
scroll to position [2517, 0]
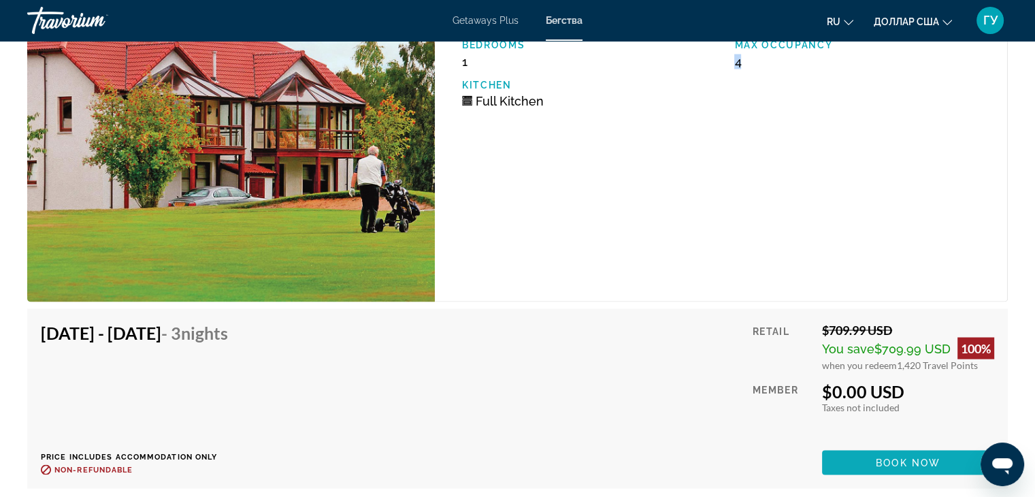
click at [918, 462] on span "Book now" at bounding box center [908, 461] width 65 height 11
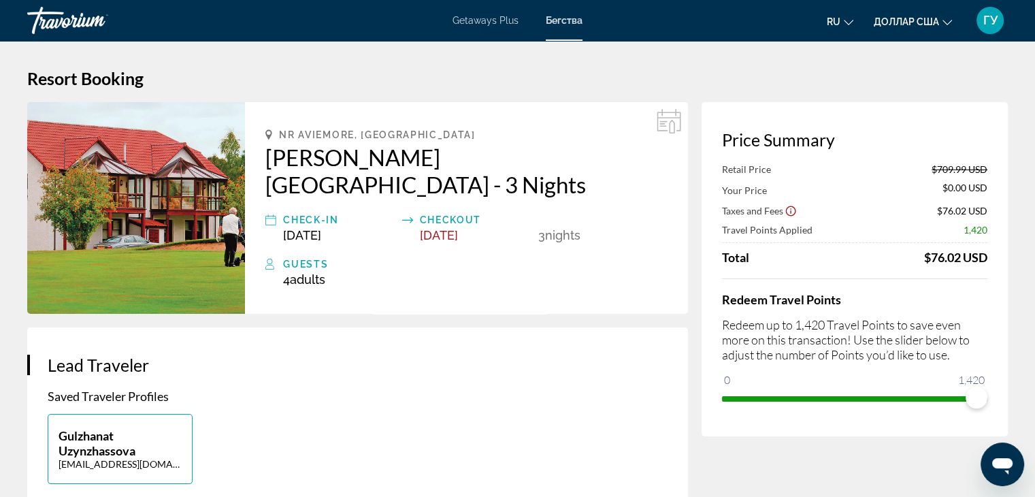
drag, startPoint x: 919, startPoint y: 261, endPoint x: 984, endPoint y: 255, distance: 65.6
click at [984, 255] on div "Total $76.02 USD" at bounding box center [854, 257] width 265 height 15
drag, startPoint x: 980, startPoint y: 397, endPoint x: 1044, endPoint y: 413, distance: 65.8
click at [1035, 412] on html "Перейти к основному содержанию Getaways Plus Бегства ru English Español Françai…" at bounding box center [517, 248] width 1035 height 497
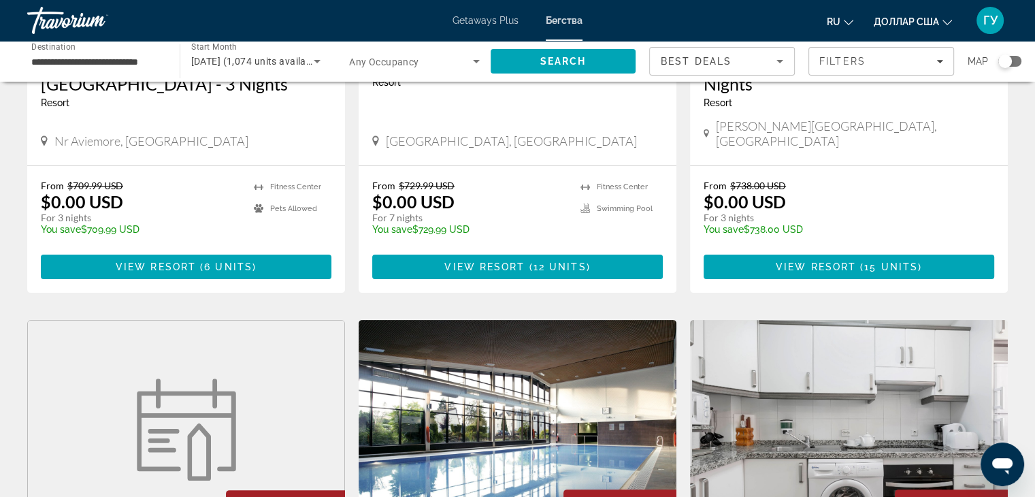
scroll to position [544, 0]
